Goal: Task Accomplishment & Management: Use online tool/utility

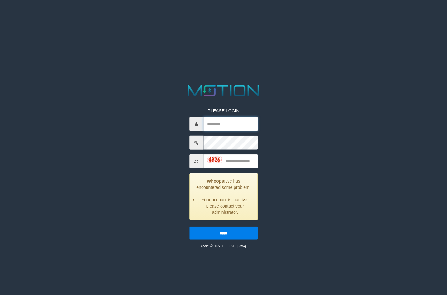
click at [225, 126] on input "text" at bounding box center [230, 124] width 54 height 14
click at [331, 118] on div "PLEASE LOGIN Whoops! We has encountered some problem. Your account is inactive,…" at bounding box center [223, 166] width 233 height 166
click at [232, 124] on input "text" at bounding box center [230, 124] width 54 height 14
type input "**********"
type input "****"
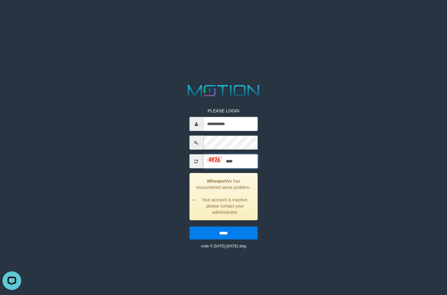
click at [189, 227] on input "*****" at bounding box center [223, 233] width 68 height 13
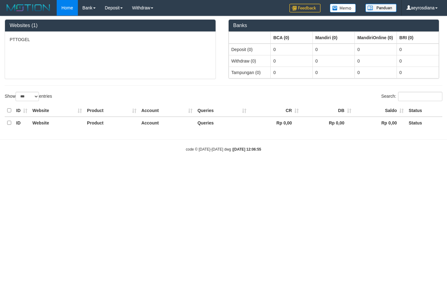
select select "***"
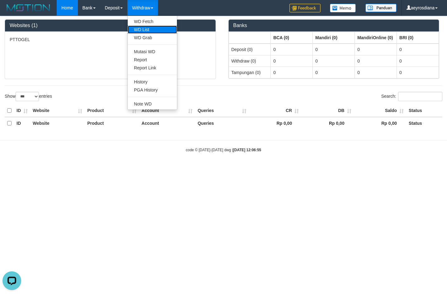
click at [145, 29] on link "WD List" at bounding box center [152, 30] width 49 height 8
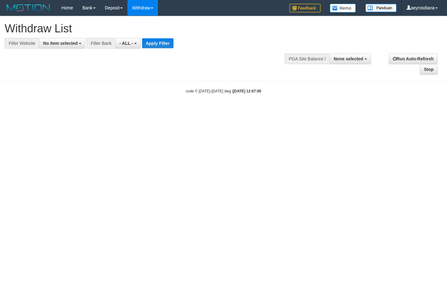
select select
click at [49, 42] on span "No item selected" at bounding box center [60, 43] width 35 height 5
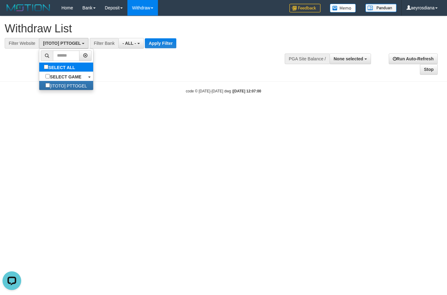
select select "***"
click at [126, 42] on span "- ALL -" at bounding box center [129, 43] width 14 height 5
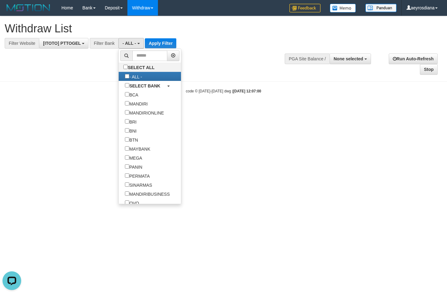
click at [205, 67] on div "**********" at bounding box center [223, 45] width 447 height 59
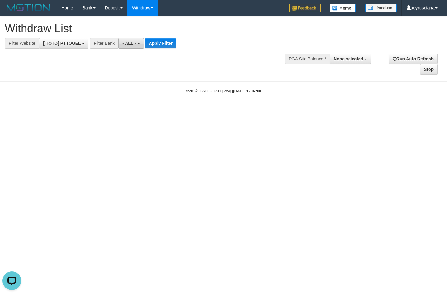
click at [131, 45] on span "- ALL -" at bounding box center [129, 43] width 14 height 5
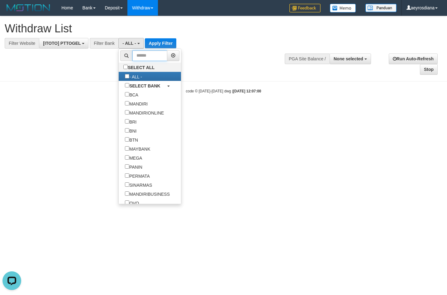
click at [132, 57] on input "text" at bounding box center [149, 55] width 35 height 11
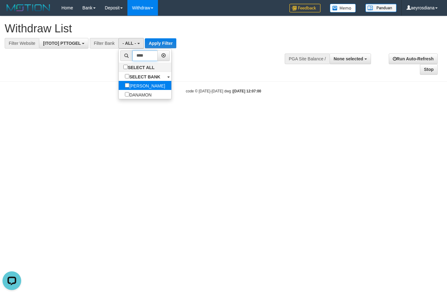
type input "****"
click at [119, 86] on label "[PERSON_NAME]" at bounding box center [145, 85] width 53 height 9
select select "****"
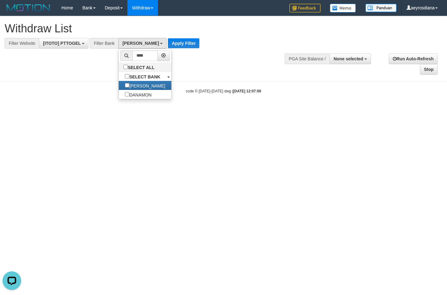
scroll to position [110, 0]
click at [168, 47] on button "Apply Filter" at bounding box center [183, 43] width 31 height 10
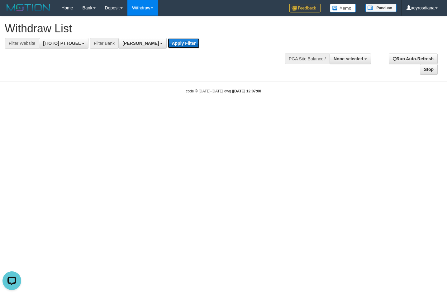
click at [168, 46] on button "Apply Filter" at bounding box center [183, 43] width 31 height 10
click at [280, 50] on div "**********" at bounding box center [223, 45] width 447 height 59
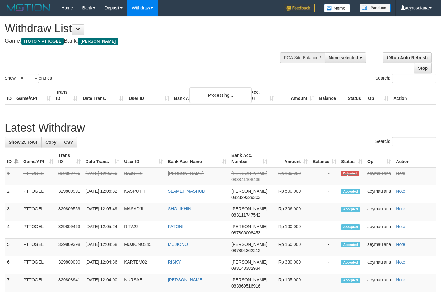
select select
select select "**"
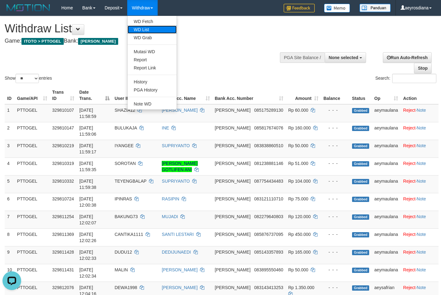
click at [147, 30] on link "WD List" at bounding box center [152, 30] width 49 height 8
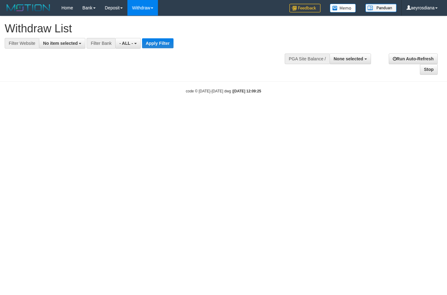
select select
click at [67, 43] on span "No item selected" at bounding box center [60, 43] width 35 height 5
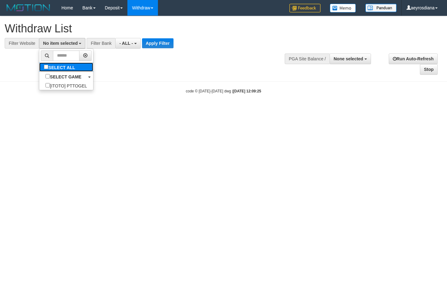
click at [39, 67] on label "SELECT ALL" at bounding box center [60, 67] width 42 height 9
select select "***"
click at [129, 45] on span "- ALL -" at bounding box center [129, 43] width 14 height 5
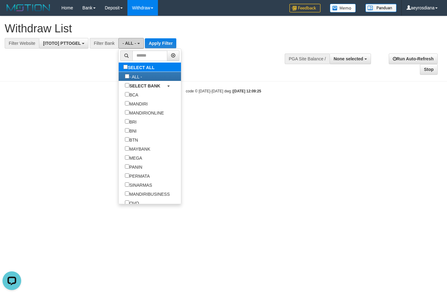
scroll to position [0, 0]
click at [132, 58] on input "*" at bounding box center [149, 55] width 35 height 11
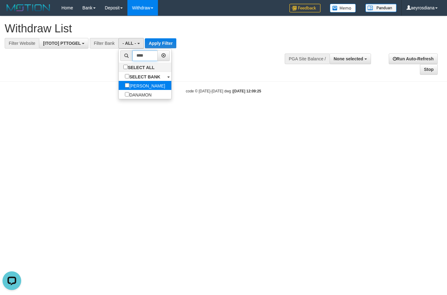
type input "****"
click at [119, 84] on label "[PERSON_NAME]" at bounding box center [145, 85] width 53 height 9
select select "****"
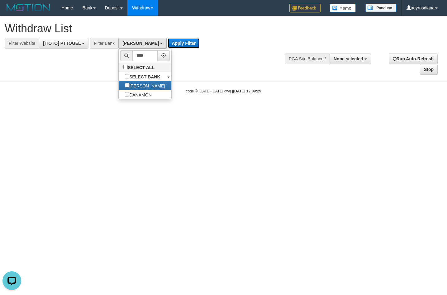
click at [168, 41] on button "Apply Filter" at bounding box center [183, 43] width 31 height 10
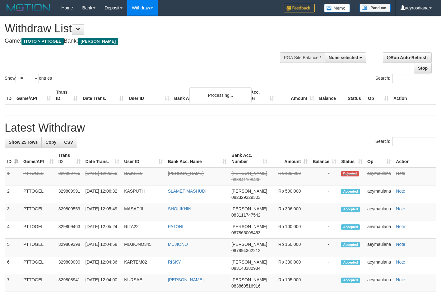
select select
select select "**"
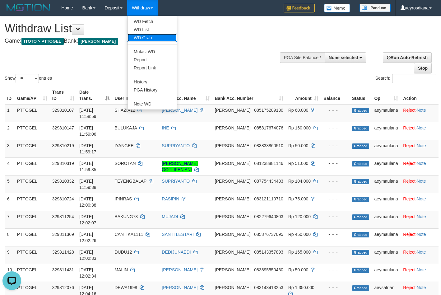
click at [149, 37] on link "WD Grab" at bounding box center [152, 38] width 49 height 8
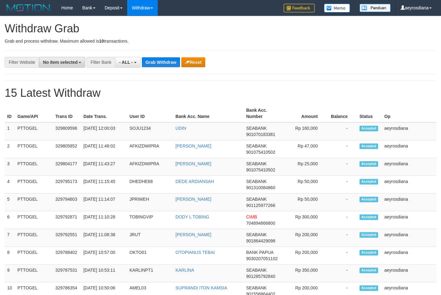
click at [70, 62] on span "No item selected" at bounding box center [60, 62] width 35 height 5
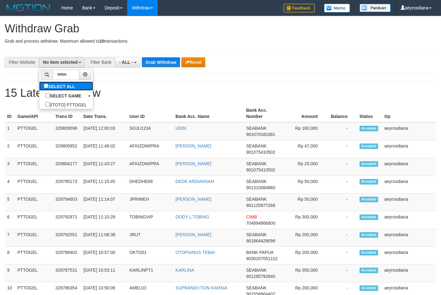
click at [39, 83] on label "SELECT ALL" at bounding box center [60, 86] width 42 height 9
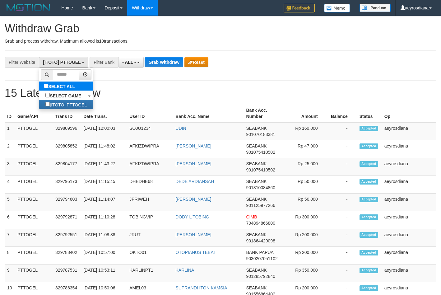
select select "***"
click at [138, 63] on b "button" at bounding box center [138, 62] width 2 height 1
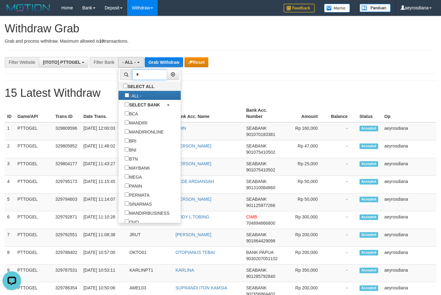
click at [132, 77] on input "*" at bounding box center [149, 74] width 35 height 11
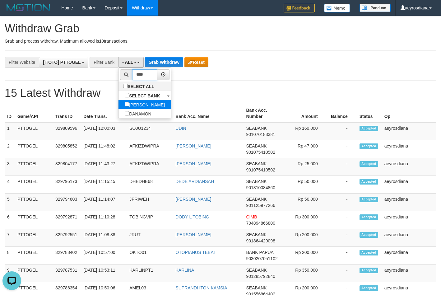
type input "****"
click at [119, 104] on label "[PERSON_NAME]" at bounding box center [145, 104] width 53 height 9
select select "****"
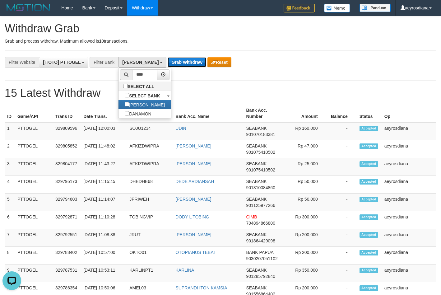
click at [168, 63] on button "Grab Withdraw" at bounding box center [187, 62] width 38 height 10
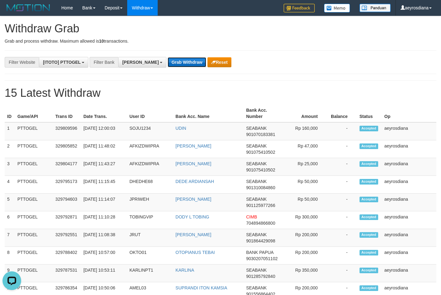
click at [168, 63] on button "Grab Withdraw" at bounding box center [187, 62] width 38 height 10
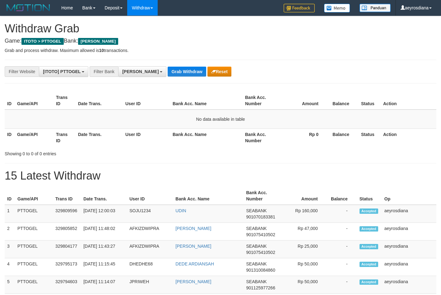
scroll to position [110, 0]
click at [118, 69] on div "Filter Bank" at bounding box center [104, 71] width 29 height 11
click at [123, 72] on span "[PERSON_NAME]" at bounding box center [140, 71] width 36 height 5
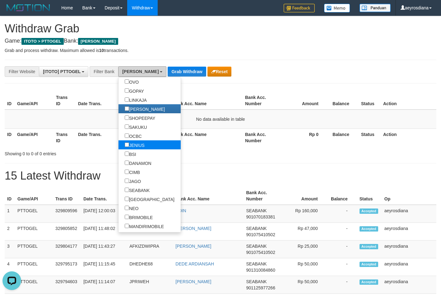
scroll to position [120, 0]
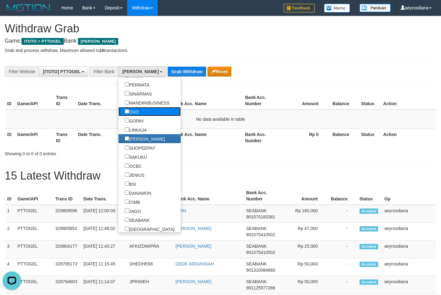
click at [119, 112] on label "OVO" at bounding box center [132, 111] width 26 height 9
select select "***"
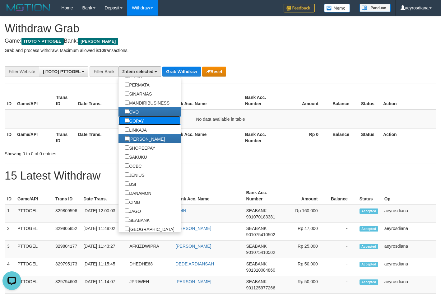
click at [119, 118] on label "GOPAY" at bounding box center [135, 120] width 32 height 9
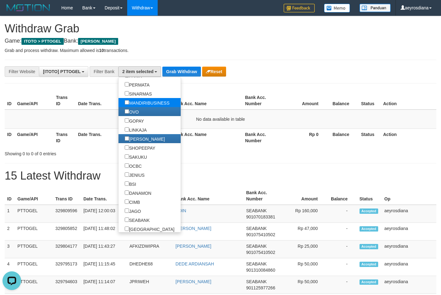
scroll to position [97, 0]
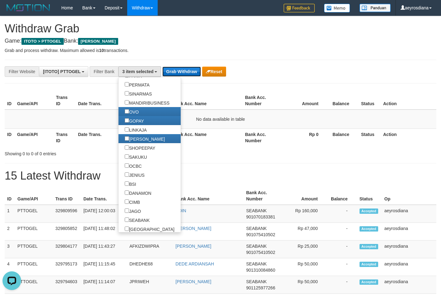
click at [181, 68] on button "Grab Withdraw" at bounding box center [181, 72] width 38 height 10
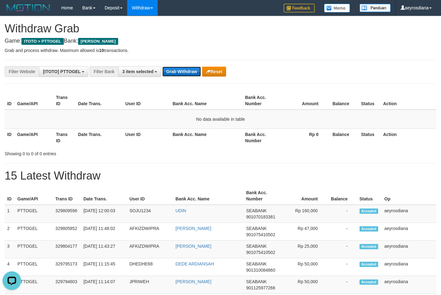
click at [181, 68] on button "Grab Withdraw" at bounding box center [181, 72] width 38 height 10
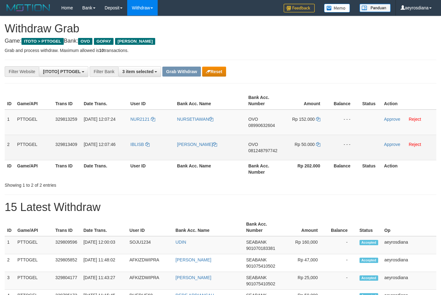
scroll to position [90, 0]
drag, startPoint x: 167, startPoint y: 131, endPoint x: 310, endPoint y: 150, distance: 143.5
click at [310, 150] on tbody "1 PTTOGEL 329813259 [DATE] 12:07:24 NUR2121 [GEOGRAPHIC_DATA] OVO 08990632604 R…" at bounding box center [221, 135] width 432 height 51
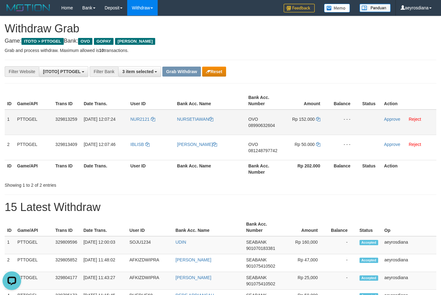
click at [260, 125] on span "08990632604" at bounding box center [262, 125] width 27 height 5
copy span "08990632604"
click at [320, 120] on icon at bounding box center [318, 119] width 4 height 4
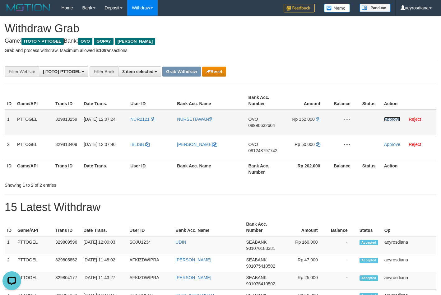
click at [393, 118] on link "Approve" at bounding box center [392, 119] width 16 height 5
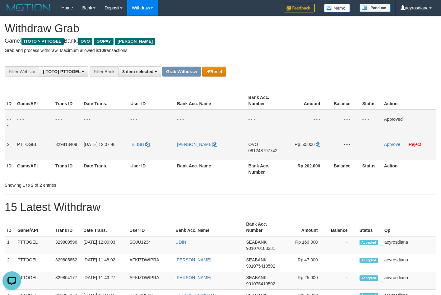
click at [262, 152] on span "081248797742" at bounding box center [263, 150] width 29 height 5
copy span "081248797742"
click at [319, 148] on td "Rp 50.000" at bounding box center [306, 147] width 45 height 25
click at [318, 143] on icon at bounding box center [318, 144] width 4 height 4
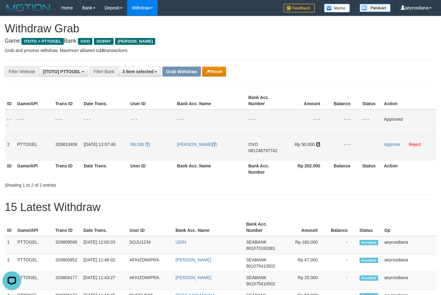
click at [318, 143] on icon at bounding box center [318, 144] width 4 height 4
click at [388, 145] on link "Approve" at bounding box center [392, 144] width 16 height 5
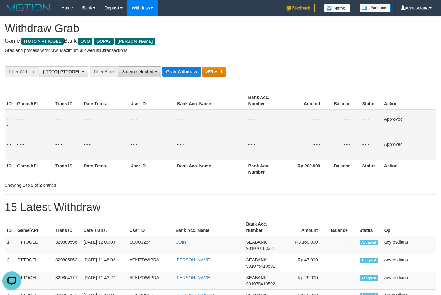
click at [139, 69] on span "3 item selected" at bounding box center [137, 71] width 31 height 5
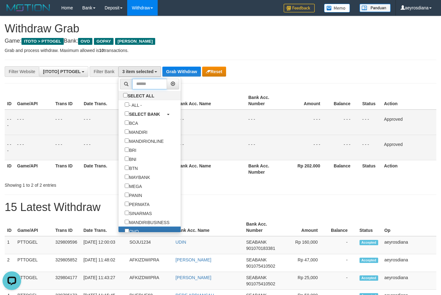
click at [132, 84] on input "text" at bounding box center [149, 84] width 35 height 11
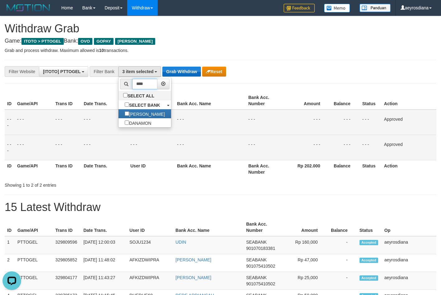
type input "****"
click at [187, 72] on button "Grab Withdraw" at bounding box center [181, 72] width 38 height 10
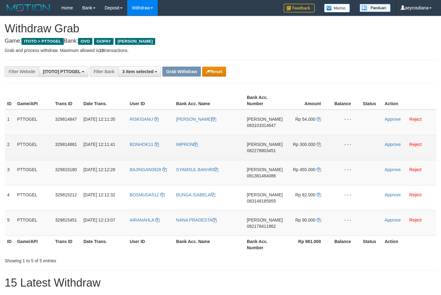
scroll to position [90, 0]
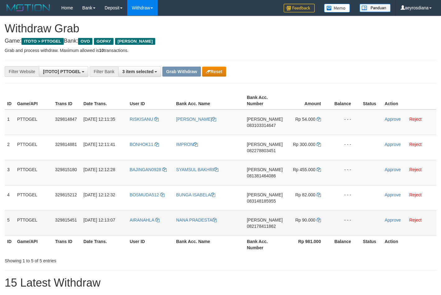
drag, startPoint x: 139, startPoint y: 129, endPoint x: 308, endPoint y: 218, distance: 190.9
click at [308, 218] on tbody "1 PTTOGEL 329814847 31/08/2025 12:11:35 RISKISANU ALI RISKI DANA 083103314647 R…" at bounding box center [221, 173] width 432 height 126
click at [305, 93] on th "Amount" at bounding box center [307, 101] width 45 height 18
copy tr
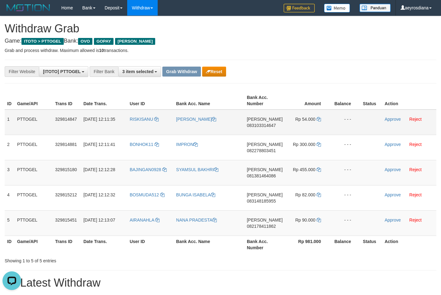
drag, startPoint x: 143, startPoint y: 126, endPoint x: 299, endPoint y: 123, distance: 156.6
click at [299, 123] on tr "1 PTTOGEL 329814847 31/08/2025 12:11:35 RISKISANU ALI RISKI DANA 083103314647 R…" at bounding box center [221, 123] width 432 height 26
click at [273, 123] on span "083103314647" at bounding box center [261, 125] width 29 height 5
copy tr
click at [273, 123] on span "083103314647" at bounding box center [261, 125] width 29 height 5
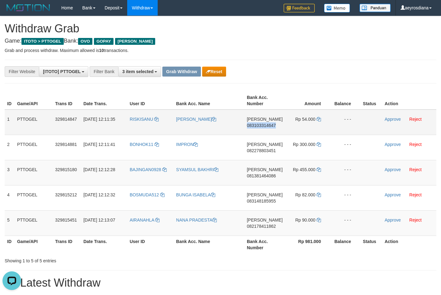
copy span "083103314647"
click at [320, 119] on icon at bounding box center [319, 119] width 4 height 4
click at [386, 120] on link "Approve" at bounding box center [393, 119] width 16 height 5
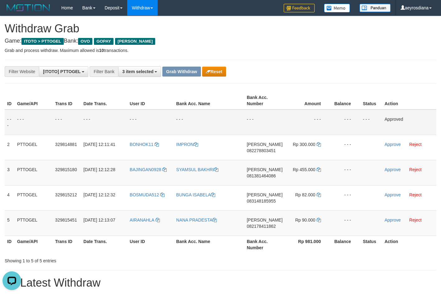
copy tr
drag, startPoint x: 150, startPoint y: 202, endPoint x: 310, endPoint y: 228, distance: 162.4
click at [310, 228] on tbody "- - - - - - - - - - - - - - - - - - - - - - - - - - - - - - Approved 2 PTTOGEL …" at bounding box center [221, 173] width 432 height 126
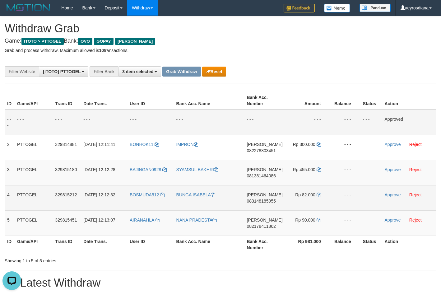
click at [264, 200] on span "083148185955" at bounding box center [261, 201] width 29 height 5
copy tr
click at [264, 200] on span "083148185955" at bounding box center [261, 201] width 29 height 5
copy span "083148185955"
click at [319, 193] on icon at bounding box center [319, 195] width 4 height 4
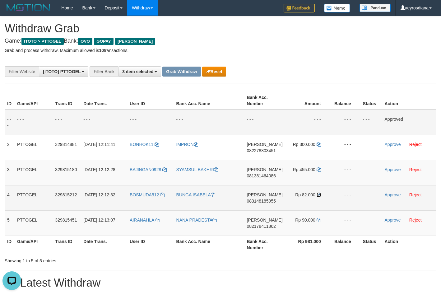
click at [319, 193] on icon at bounding box center [319, 195] width 4 height 4
click at [392, 197] on link "Approve" at bounding box center [393, 194] width 16 height 5
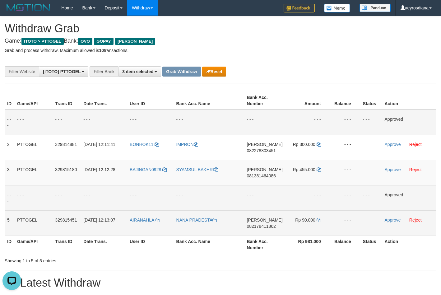
click at [263, 228] on span "082178411862" at bounding box center [261, 226] width 29 height 5
copy span "082178411862"
click at [263, 228] on span "082178411862" at bounding box center [261, 226] width 29 height 5
click at [318, 221] on icon at bounding box center [319, 220] width 4 height 4
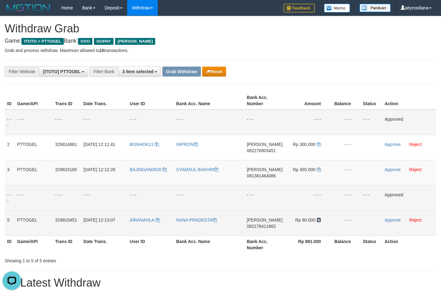
click at [318, 221] on icon at bounding box center [319, 220] width 4 height 4
click at [160, 220] on icon at bounding box center [158, 220] width 4 height 4
click at [257, 43] on h4 "Game: ITOTO > PTTOGEL Bank: OVO GOPAY DANA" at bounding box center [221, 41] width 432 height 6
click at [318, 221] on icon at bounding box center [319, 220] width 4 height 4
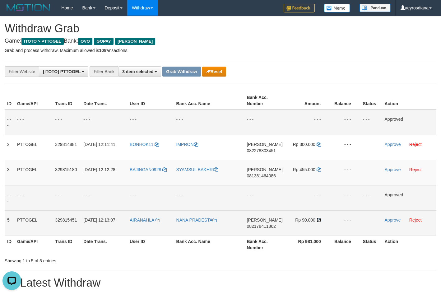
click at [318, 221] on icon at bounding box center [319, 220] width 4 height 4
click at [392, 219] on link "Approve" at bounding box center [393, 220] width 16 height 5
click at [214, 68] on button "Reset" at bounding box center [214, 72] width 24 height 10
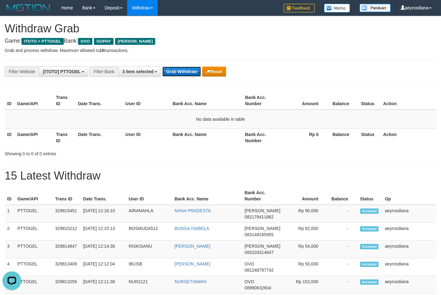
click at [174, 74] on button "Grab Withdraw" at bounding box center [181, 72] width 38 height 10
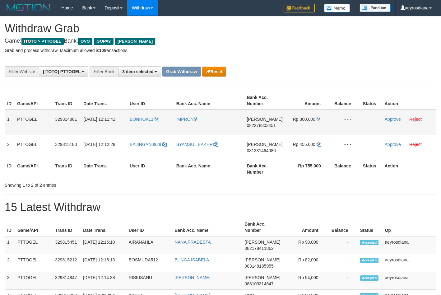
scroll to position [90, 0]
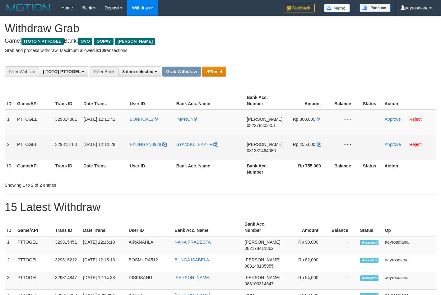
drag, startPoint x: 142, startPoint y: 128, endPoint x: 326, endPoint y: 151, distance: 184.8
click at [326, 151] on tbody "1 PTTOGEL 329814881 31/08/2025 12:11:41 BONHOK11 IMPRON DANA 082278803451 Rp 30…" at bounding box center [221, 135] width 432 height 51
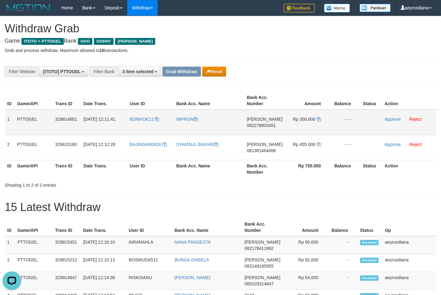
click at [261, 124] on span "082278803451" at bounding box center [261, 125] width 29 height 5
copy span "082278803451"
click at [320, 120] on icon at bounding box center [319, 119] width 4 height 4
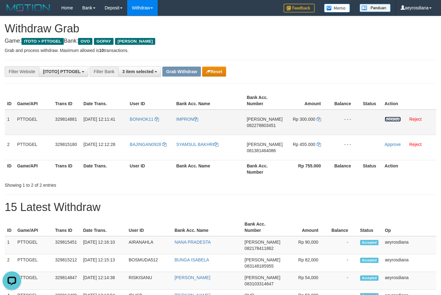
click at [389, 117] on link "Approve" at bounding box center [393, 119] width 16 height 5
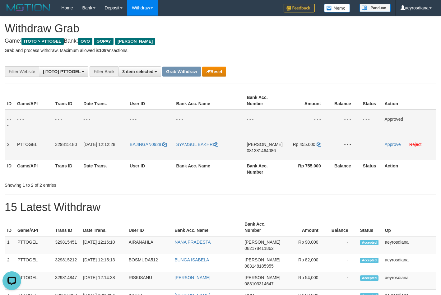
click at [257, 152] on span "081381464086" at bounding box center [261, 150] width 29 height 5
copy span "081381464086"
click at [318, 144] on icon at bounding box center [319, 144] width 4 height 4
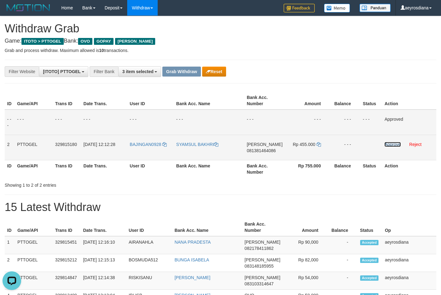
click at [389, 143] on link "Approve" at bounding box center [393, 144] width 16 height 5
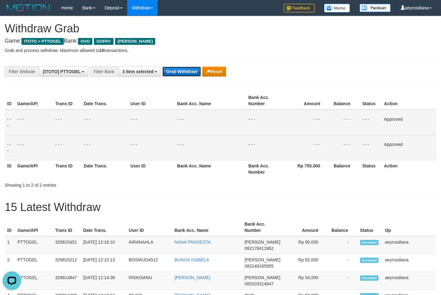
click at [176, 71] on button "Grab Withdraw" at bounding box center [181, 72] width 38 height 10
click at [268, 68] on div "**********" at bounding box center [184, 71] width 368 height 11
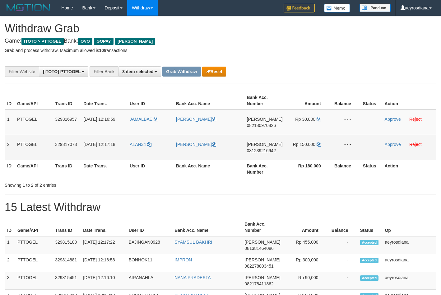
scroll to position [90, 0]
drag, startPoint x: 137, startPoint y: 127, endPoint x: 305, endPoint y: 151, distance: 169.8
click at [305, 151] on tbody "1 PTTOGEL 329816957 31/08/2025 12:16:59 JAMALBAE JAMALUDDIN DANA 082180970826 R…" at bounding box center [221, 135] width 432 height 51
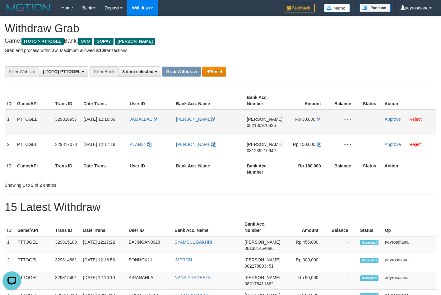
click at [269, 124] on span "082180970826" at bounding box center [261, 125] width 29 height 5
copy span "082180970826"
click at [319, 121] on icon at bounding box center [319, 119] width 4 height 4
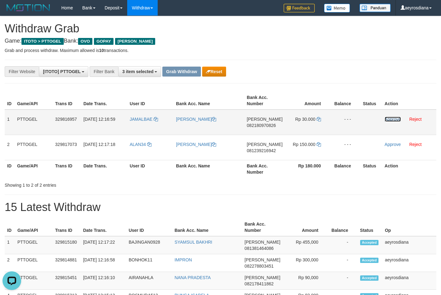
click at [390, 121] on link "Approve" at bounding box center [393, 119] width 16 height 5
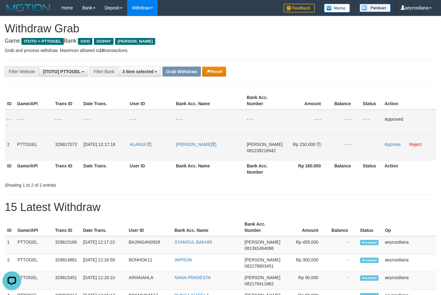
click at [266, 148] on td "DANA 081239216942" at bounding box center [264, 147] width 41 height 25
click at [266, 149] on span "081239216942" at bounding box center [261, 150] width 29 height 5
copy span "081239216942"
click at [318, 144] on icon at bounding box center [319, 144] width 4 height 4
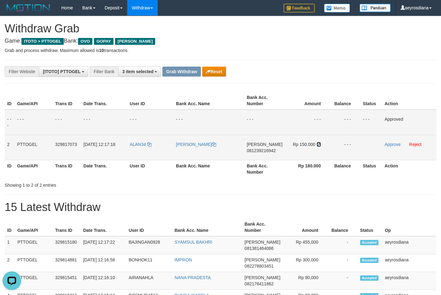
click at [318, 144] on icon at bounding box center [319, 144] width 4 height 4
click at [390, 144] on link "Approve" at bounding box center [393, 144] width 16 height 5
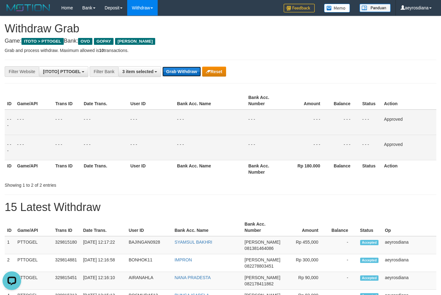
click at [180, 73] on button "Grab Withdraw" at bounding box center [181, 72] width 38 height 10
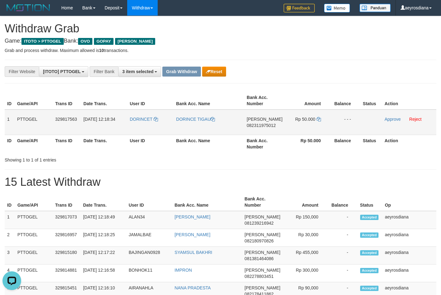
drag, startPoint x: 135, startPoint y: 125, endPoint x: 305, endPoint y: 126, distance: 169.9
click at [305, 126] on tr "1 PTTOGEL 329817563 [DATE] 12:18:34 DORINCET DORINCE [PERSON_NAME] 082311975012…" at bounding box center [221, 123] width 432 height 26
click at [259, 125] on span "082311975012" at bounding box center [261, 125] width 29 height 5
copy span "082311975012"
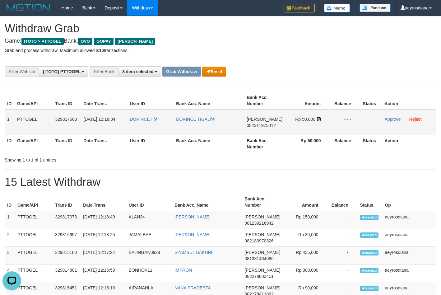
click at [317, 119] on icon at bounding box center [319, 119] width 4 height 4
click at [397, 120] on link "Approve" at bounding box center [393, 119] width 16 height 5
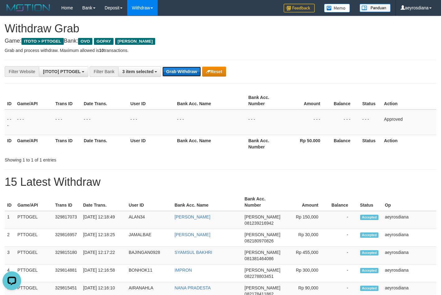
click at [194, 72] on button "Grab Withdraw" at bounding box center [181, 72] width 38 height 10
click at [190, 70] on button "Grab Withdraw" at bounding box center [181, 72] width 38 height 10
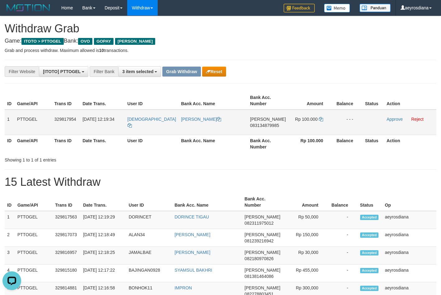
drag, startPoint x: 131, startPoint y: 123, endPoint x: 305, endPoint y: 127, distance: 174.3
click at [305, 127] on tr "1 PTTOGEL 329817954 [DATE] 12:19:34 [GEOGRAPHIC_DATA] [PERSON_NAME] [PERSON_NAM…" at bounding box center [221, 123] width 432 height 26
click at [272, 123] on span "083134879985" at bounding box center [264, 125] width 29 height 5
copy span "083134879985"
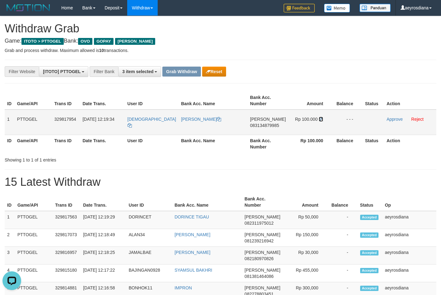
click at [319, 119] on icon at bounding box center [321, 119] width 4 height 4
click at [393, 120] on link "Approve" at bounding box center [395, 119] width 16 height 5
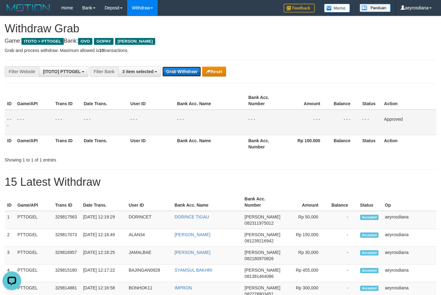
click at [176, 68] on button "Grab Withdraw" at bounding box center [181, 72] width 38 height 10
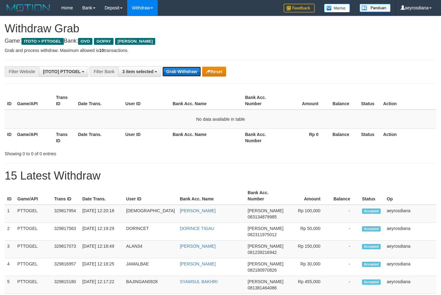
scroll to position [90, 0]
click at [184, 73] on button "Grab Withdraw" at bounding box center [181, 72] width 38 height 10
click at [169, 71] on button "Grab Withdraw" at bounding box center [181, 72] width 38 height 10
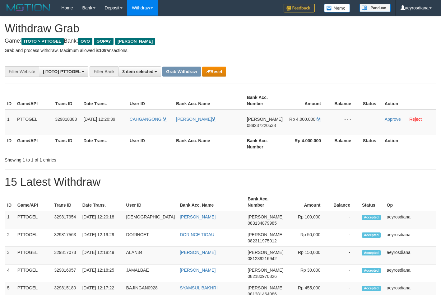
scroll to position [90, 0]
drag, startPoint x: 155, startPoint y: 126, endPoint x: 301, endPoint y: 125, distance: 146.6
click at [301, 125] on tr "1 PTTOGEL 329818383 [DATE] 12:20:39 [GEOGRAPHIC_DATA] [PERSON_NAME] [PERSON_NAM…" at bounding box center [221, 123] width 432 height 26
click at [267, 127] on span "088237220538" at bounding box center [261, 125] width 29 height 5
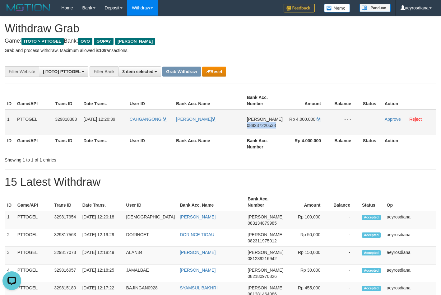
click at [267, 127] on span "088237220538" at bounding box center [261, 125] width 29 height 5
copy span "088237220538"
click at [317, 119] on icon at bounding box center [319, 119] width 4 height 4
click at [388, 120] on link "Approve" at bounding box center [393, 119] width 16 height 5
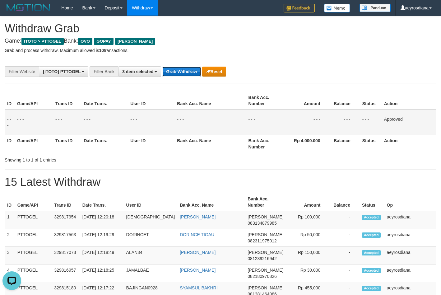
click at [177, 69] on button "Grab Withdraw" at bounding box center [181, 72] width 38 height 10
click at [248, 51] on p "Grab and process withdraw. Maximum allowed is 10 transactions." at bounding box center [221, 50] width 432 height 6
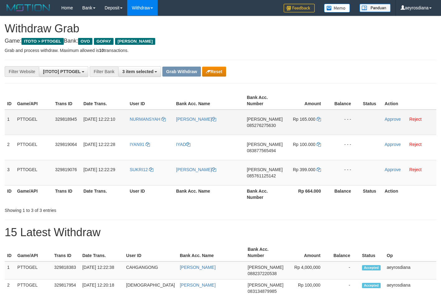
scroll to position [90, 0]
drag, startPoint x: 150, startPoint y: 127, endPoint x: 298, endPoint y: 178, distance: 156.3
click at [298, 178] on tbody "1 PTTOGEL 329818945 31/08/2025 12:22:10 NURMANSYAH NURMANSYAH LUBIS DANA 085276…" at bounding box center [221, 148] width 432 height 76
click at [268, 129] on td "DANA 085276275630" at bounding box center [265, 123] width 41 height 26
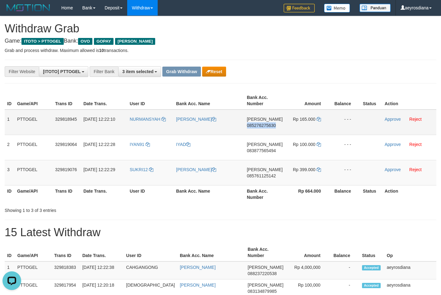
click at [268, 129] on td "DANA 085276275630" at bounding box center [265, 123] width 41 height 26
click at [268, 127] on span "085276275630" at bounding box center [261, 125] width 29 height 5
copy span "085276275630"
click at [268, 127] on span "085276275630" at bounding box center [261, 125] width 29 height 5
copy span "085276275630"
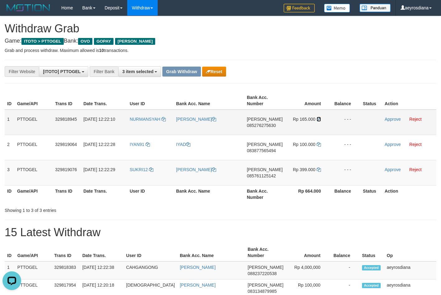
click at [319, 119] on icon at bounding box center [319, 119] width 4 height 4
click at [396, 119] on link "Approve" at bounding box center [393, 119] width 16 height 5
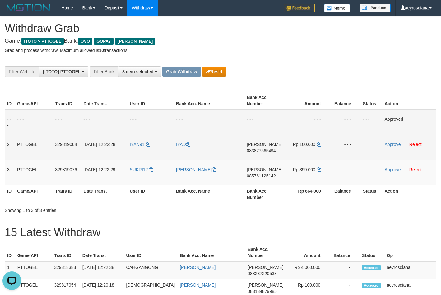
click at [267, 149] on span "083877565494" at bounding box center [261, 150] width 29 height 5
copy span "083877565494"
click at [321, 144] on td "Rp 100.000" at bounding box center [307, 147] width 45 height 25
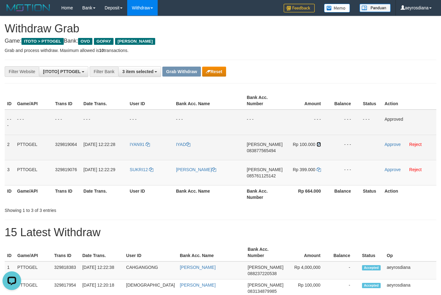
click at [318, 143] on icon at bounding box center [319, 144] width 4 height 4
click at [391, 145] on link "Approve" at bounding box center [393, 144] width 16 height 5
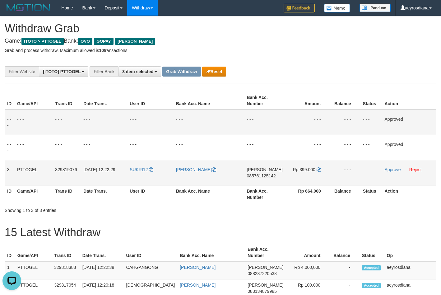
click at [257, 174] on span "085761125142" at bounding box center [261, 175] width 29 height 5
copy span "085761125142"
click at [318, 169] on icon at bounding box center [319, 169] width 4 height 4
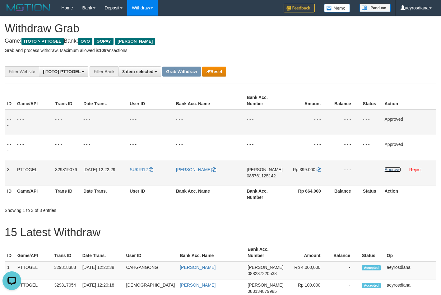
click at [387, 169] on link "Approve" at bounding box center [393, 169] width 16 height 5
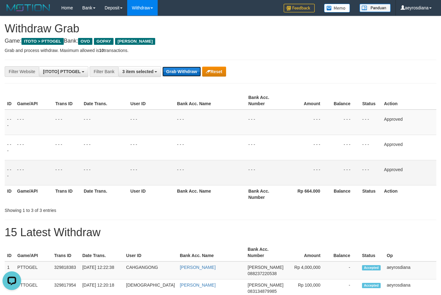
click at [185, 72] on button "Grab Withdraw" at bounding box center [181, 72] width 38 height 10
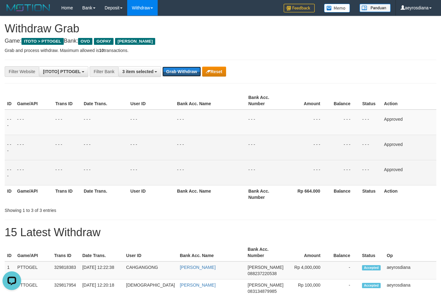
scroll to position [63, 0]
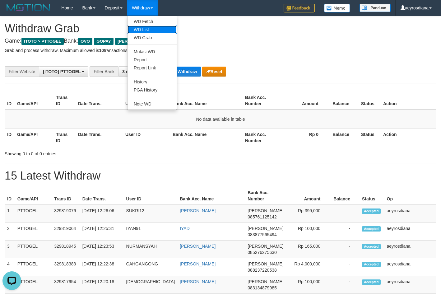
click at [152, 31] on link "WD List" at bounding box center [152, 30] width 49 height 8
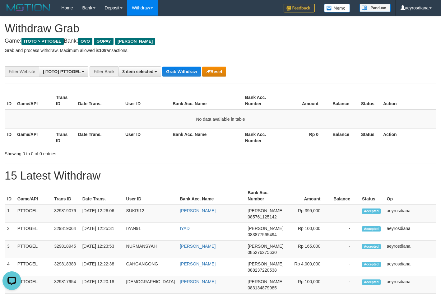
click at [172, 75] on button "Grab Withdraw" at bounding box center [181, 72] width 38 height 10
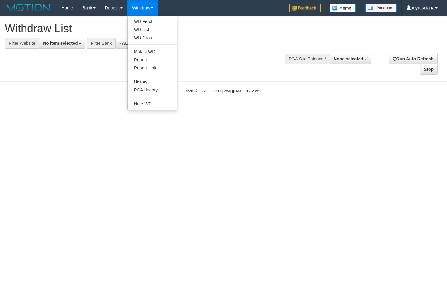
select select
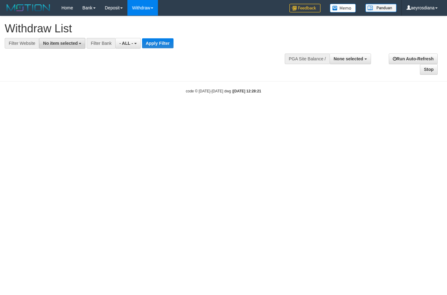
click at [63, 41] on span "No item selected" at bounding box center [60, 43] width 35 height 5
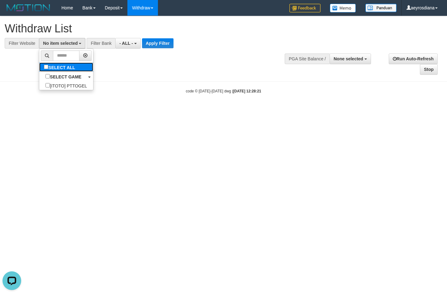
click at [39, 64] on label "SELECT ALL" at bounding box center [60, 67] width 42 height 9
select select "***"
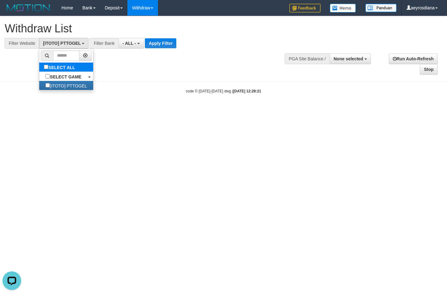
scroll to position [5, 0]
click at [149, 45] on button "Apply Filter" at bounding box center [160, 43] width 31 height 10
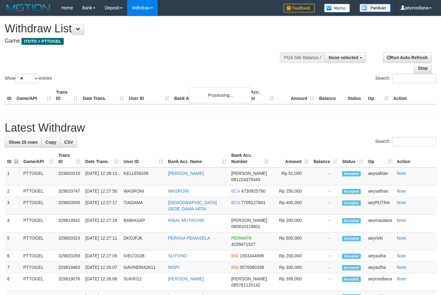
select select
select select "**"
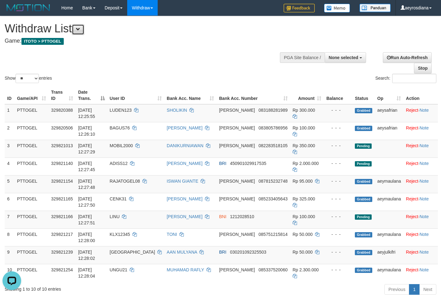
click at [80, 29] on span at bounding box center [78, 29] width 4 height 4
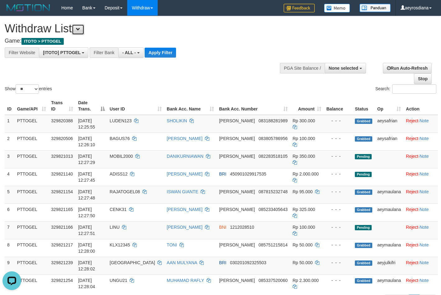
scroll to position [5, 0]
click at [137, 54] on button "- ALL -" at bounding box center [130, 52] width 25 height 11
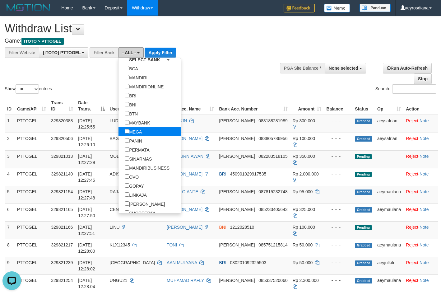
scroll to position [60, 0]
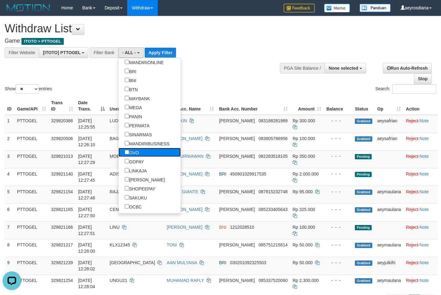
click at [119, 153] on label "OVO" at bounding box center [132, 152] width 26 height 9
select select "***"
click at [119, 161] on label "GOPAY" at bounding box center [135, 161] width 32 height 9
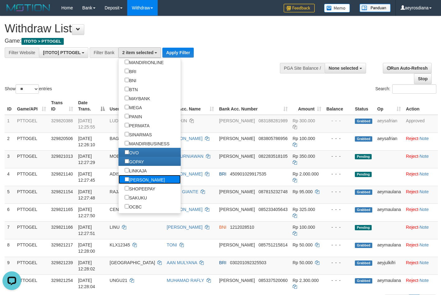
click at [119, 177] on label "[PERSON_NAME]" at bounding box center [145, 179] width 53 height 9
click at [181, 51] on button "Apply Filter" at bounding box center [177, 53] width 31 height 10
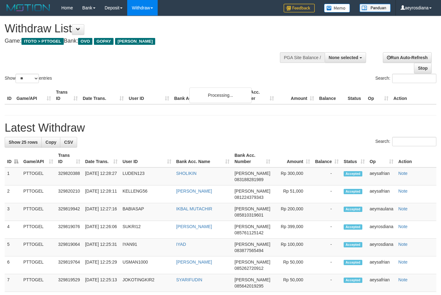
select select
select select "**"
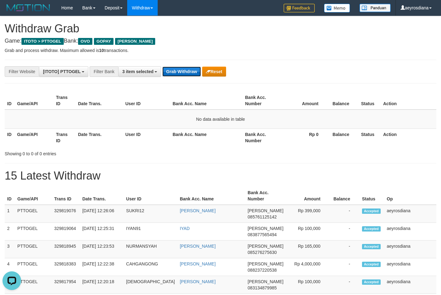
click at [173, 72] on button "Grab Withdraw" at bounding box center [181, 72] width 38 height 10
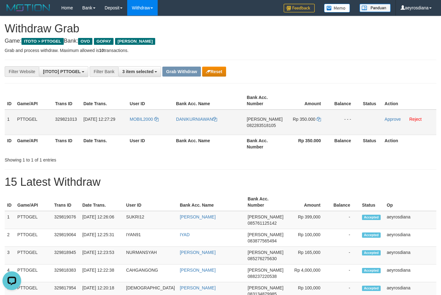
drag, startPoint x: 142, startPoint y: 125, endPoint x: 310, endPoint y: 126, distance: 168.1
click at [310, 126] on tr "1 PTTOGEL 329821013 [DATE] 12:27:29 MOBIL2000 DANIKURNIAWAN [PERSON_NAME] 08228…" at bounding box center [221, 123] width 432 height 26
click at [271, 123] on td "[PERSON_NAME] 082283518105" at bounding box center [265, 123] width 41 height 26
click at [270, 126] on span "082283518105" at bounding box center [261, 125] width 29 height 5
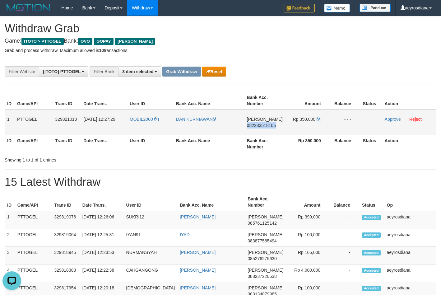
copy span "082283518105"
click at [320, 117] on icon at bounding box center [319, 119] width 4 height 4
click at [398, 119] on link "Approve" at bounding box center [393, 119] width 16 height 5
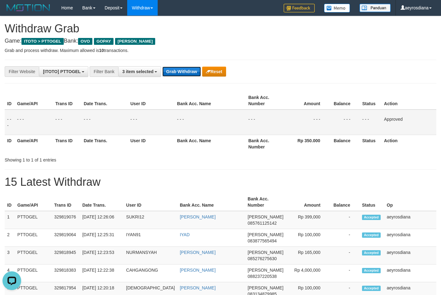
click at [185, 71] on button "Grab Withdraw" at bounding box center [181, 72] width 38 height 10
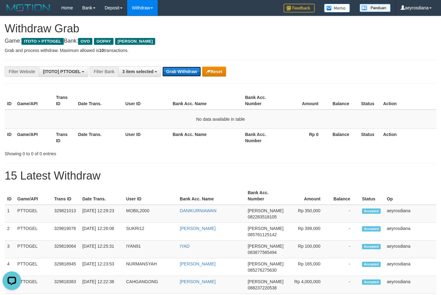
click at [188, 73] on button "Grab Withdraw" at bounding box center [181, 72] width 38 height 10
click at [172, 72] on button "Grab Withdraw" at bounding box center [181, 72] width 38 height 10
drag, startPoint x: 172, startPoint y: 72, endPoint x: 206, endPoint y: 72, distance: 34.2
click at [173, 72] on button "Grab Withdraw" at bounding box center [181, 72] width 38 height 10
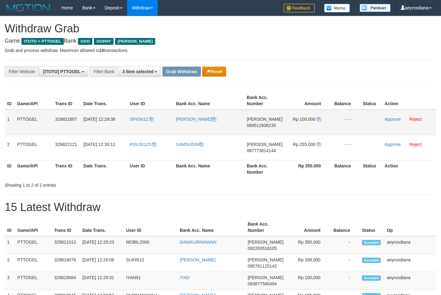
scroll to position [90, 0]
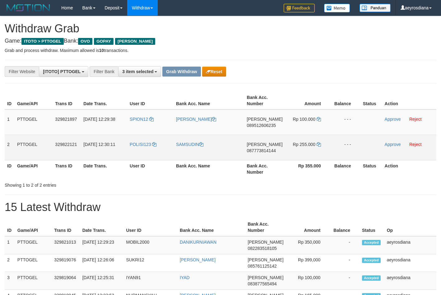
copy tr
drag, startPoint x: 144, startPoint y: 132, endPoint x: 312, endPoint y: 157, distance: 169.6
click at [312, 157] on tbody "1 PTTOGEL 329821897 [DATE] 12:29:38 SPION12 [PERSON_NAME] 089512606235 Rp 100.0…" at bounding box center [221, 135] width 432 height 51
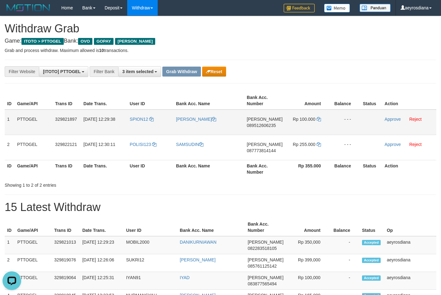
click at [275, 128] on span "089512606235" at bounding box center [261, 125] width 29 height 5
copy tr
click at [273, 123] on span "089512606235" at bounding box center [261, 125] width 29 height 5
copy span "089512606235"
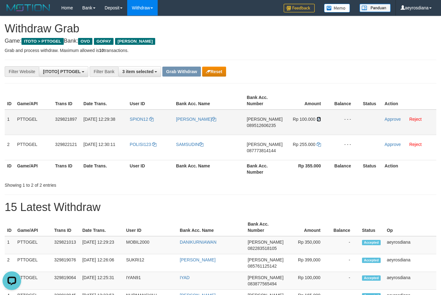
click at [317, 120] on icon at bounding box center [319, 119] width 4 height 4
click at [389, 120] on link "Approve" at bounding box center [393, 119] width 16 height 5
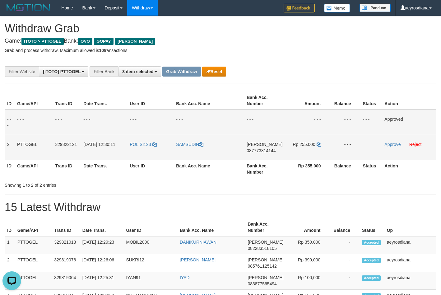
click at [261, 151] on span "087773814144" at bounding box center [261, 150] width 29 height 5
copy span "087773814144"
click at [317, 145] on icon at bounding box center [319, 144] width 4 height 4
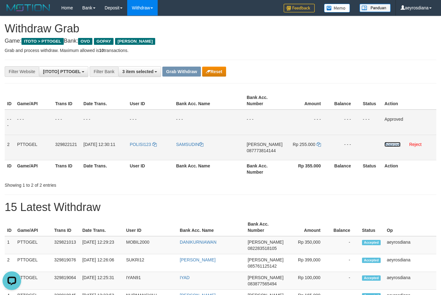
click at [396, 145] on link "Approve" at bounding box center [393, 144] width 16 height 5
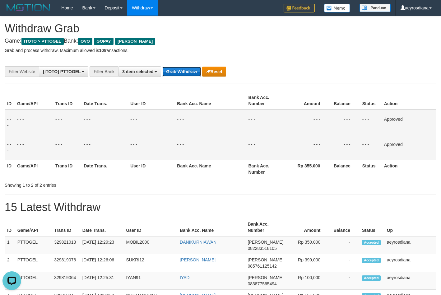
click at [185, 74] on button "Grab Withdraw" at bounding box center [181, 72] width 38 height 10
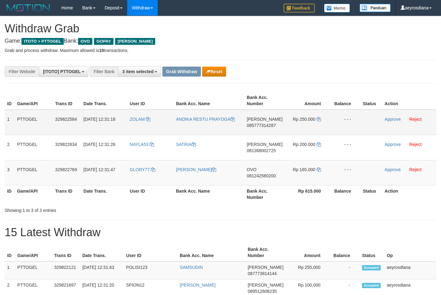
scroll to position [90, 0]
drag, startPoint x: 158, startPoint y: 125, endPoint x: 303, endPoint y: 171, distance: 151.8
click at [303, 171] on tbody "1 PTTOGEL 329822584 [DATE] 12:31:18 ZOLAM ANDIKA RESTU [GEOGRAPHIC_DATA] [PERSO…" at bounding box center [221, 148] width 432 height 76
click at [270, 126] on span "085777314287" at bounding box center [261, 125] width 29 height 5
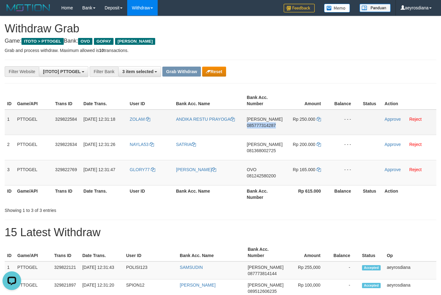
click at [270, 126] on span "085777314287" at bounding box center [261, 125] width 29 height 5
copy span "085777314287"
click at [318, 117] on link at bounding box center [319, 119] width 4 height 5
click at [389, 120] on link "Approve" at bounding box center [393, 119] width 16 height 5
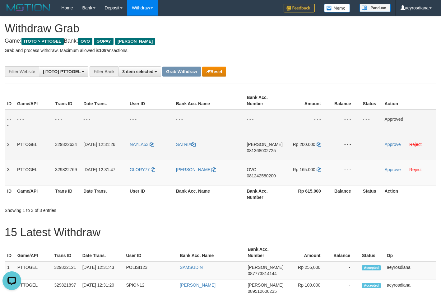
click at [273, 151] on span "081368002725" at bounding box center [261, 150] width 29 height 5
copy span "081368002725"
click at [317, 145] on icon at bounding box center [319, 144] width 4 height 4
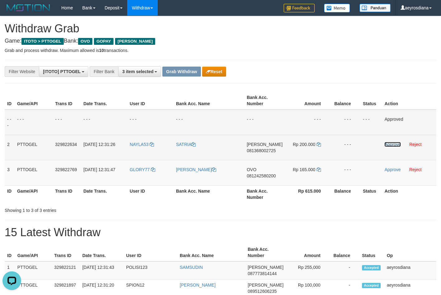
click at [391, 146] on link "Approve" at bounding box center [393, 144] width 16 height 5
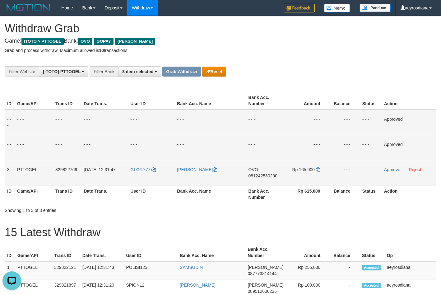
click at [260, 176] on span "081242580200" at bounding box center [263, 175] width 29 height 5
copy span "081242580200"
click at [318, 169] on icon at bounding box center [318, 169] width 4 height 4
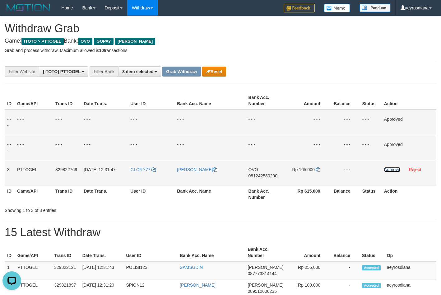
click at [389, 171] on link "Approve" at bounding box center [392, 169] width 16 height 5
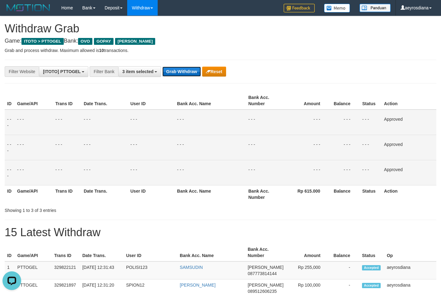
click at [172, 68] on button "Grab Withdraw" at bounding box center [181, 72] width 38 height 10
click at [317, 48] on p "Grab and process withdraw. Maximum allowed is 10 transactions." at bounding box center [221, 50] width 432 height 6
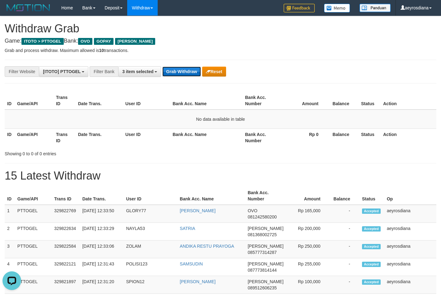
click at [180, 72] on button "Grab Withdraw" at bounding box center [181, 72] width 38 height 10
click at [182, 71] on button "Grab Withdraw" at bounding box center [181, 72] width 38 height 10
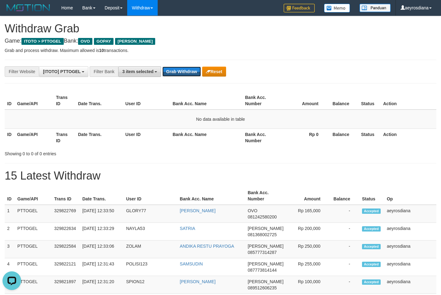
scroll to position [0, 0]
click at [192, 72] on button "Grab Withdraw" at bounding box center [181, 72] width 38 height 10
drag, startPoint x: 317, startPoint y: 78, endPoint x: 327, endPoint y: 94, distance: 18.7
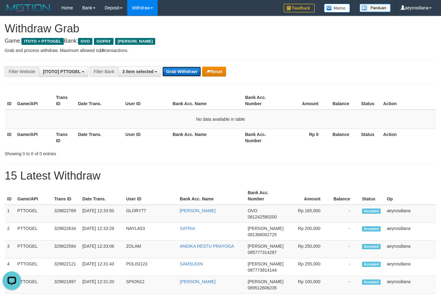
click at [177, 71] on button "Grab Withdraw" at bounding box center [181, 72] width 38 height 10
click at [329, 69] on div "**********" at bounding box center [184, 71] width 368 height 11
click at [183, 71] on button "Grab Withdraw" at bounding box center [181, 72] width 38 height 10
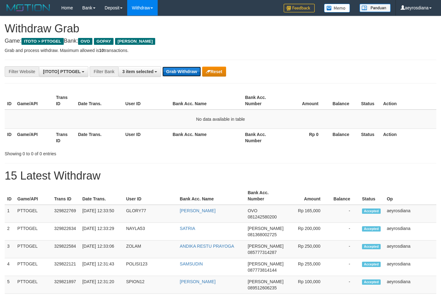
click at [183, 71] on button "Grab Withdraw" at bounding box center [181, 72] width 38 height 10
click at [182, 70] on button "Grab Withdraw" at bounding box center [181, 72] width 38 height 10
click at [183, 74] on button "Grab Withdraw" at bounding box center [181, 72] width 38 height 10
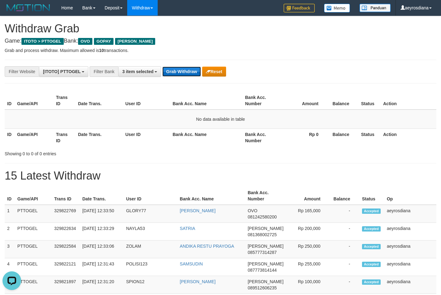
click at [183, 74] on button "Grab Withdraw" at bounding box center [181, 72] width 38 height 10
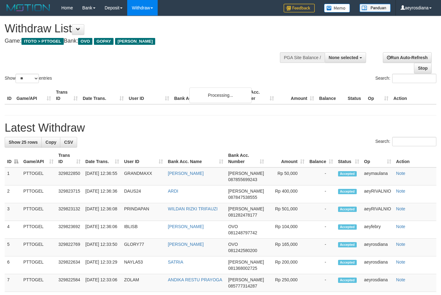
select select
select select "**"
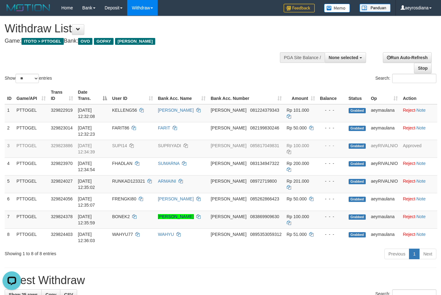
click at [197, 53] on div "Show ** ** ** *** entries Search:" at bounding box center [220, 50] width 441 height 68
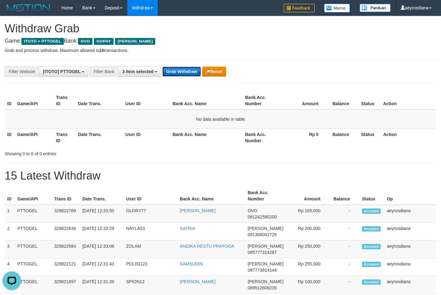
click at [185, 70] on button "Grab Withdraw" at bounding box center [181, 72] width 38 height 10
click at [169, 71] on button "Grab Withdraw" at bounding box center [181, 72] width 38 height 10
click at [185, 70] on button "Grab Withdraw" at bounding box center [181, 72] width 38 height 10
click at [262, 48] on p "Grab and process withdraw. Maximum allowed is 10 transactions." at bounding box center [221, 50] width 432 height 6
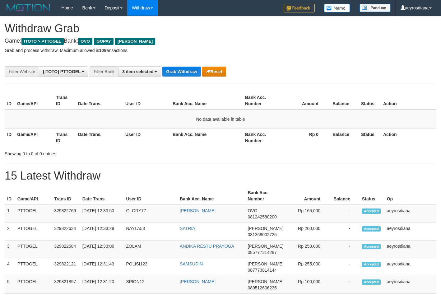
scroll to position [90, 0]
click at [181, 70] on button "Grab Withdraw" at bounding box center [181, 72] width 38 height 10
click at [189, 71] on button "Grab Withdraw" at bounding box center [181, 72] width 38 height 10
click at [177, 74] on button "Grab Withdraw" at bounding box center [181, 72] width 38 height 10
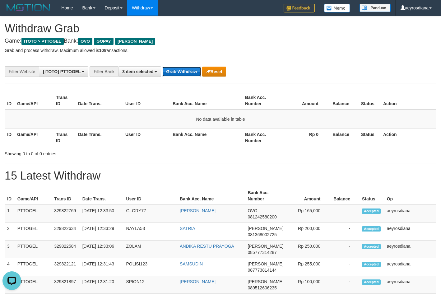
click at [180, 73] on button "Grab Withdraw" at bounding box center [181, 72] width 38 height 10
click at [167, 74] on button "Grab Withdraw" at bounding box center [181, 72] width 38 height 10
click at [193, 73] on button "Grab Withdraw" at bounding box center [181, 72] width 38 height 10
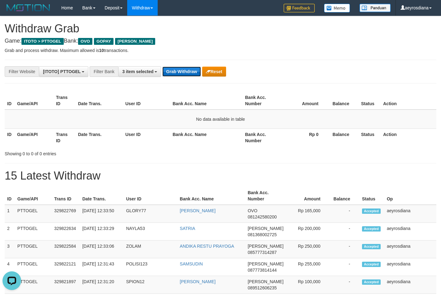
click at [193, 73] on button "Grab Withdraw" at bounding box center [181, 72] width 38 height 10
click at [170, 71] on button "Grab Withdraw" at bounding box center [181, 72] width 38 height 10
click at [181, 71] on button "Grab Withdraw" at bounding box center [181, 72] width 38 height 10
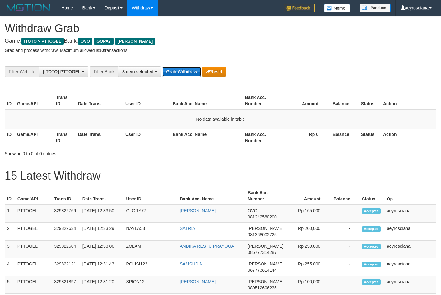
click at [181, 71] on button "Grab Withdraw" at bounding box center [181, 72] width 38 height 10
click at [152, 72] on span "3 item selected" at bounding box center [137, 71] width 31 height 5
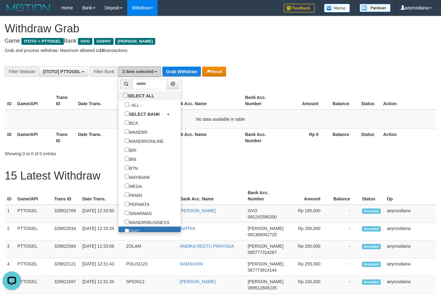
click at [152, 72] on span "3 item selected" at bounding box center [137, 71] width 31 height 5
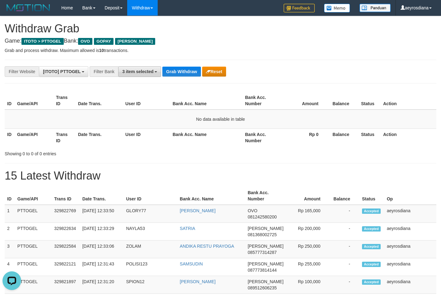
click at [152, 72] on span "3 item selected" at bounding box center [137, 71] width 31 height 5
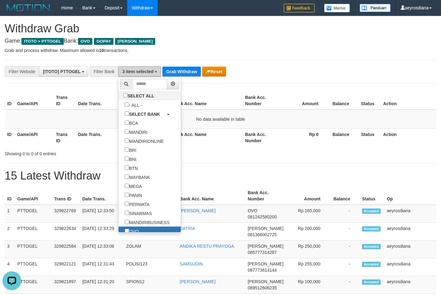
click at [152, 72] on span "3 item selected" at bounding box center [137, 71] width 31 height 5
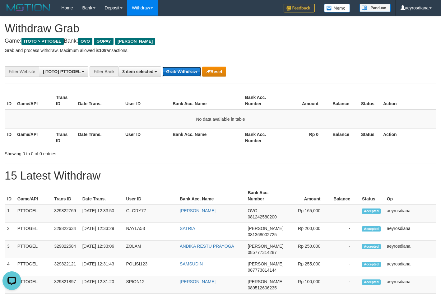
click at [181, 72] on button "Grab Withdraw" at bounding box center [181, 72] width 38 height 10
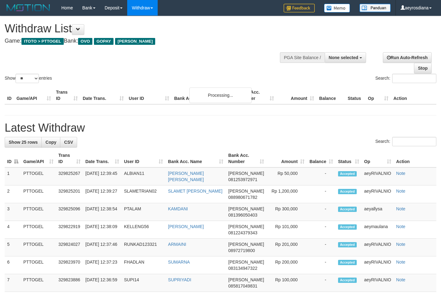
select select
select select "**"
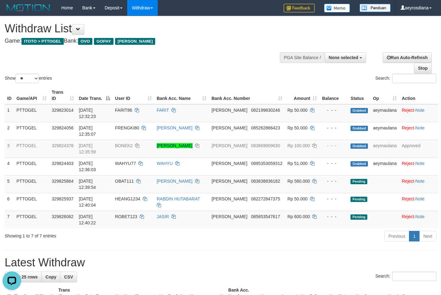
click at [156, 37] on div "Withdraw List Game: ITOTO > PTTOGEL Bank: OVO GOPAY DANA" at bounding box center [146, 32] width 283 height 21
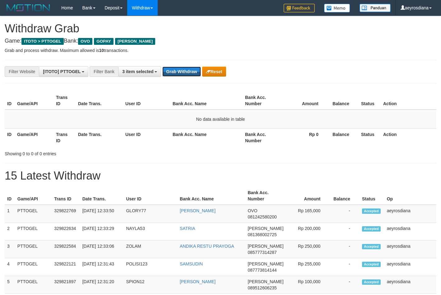
click at [176, 72] on button "Grab Withdraw" at bounding box center [181, 72] width 38 height 10
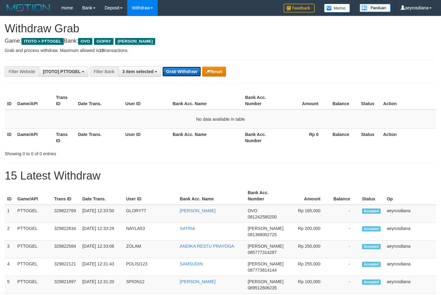
click at [176, 72] on button "Grab Withdraw" at bounding box center [181, 72] width 38 height 10
click at [175, 71] on button "Grab Withdraw" at bounding box center [181, 72] width 38 height 10
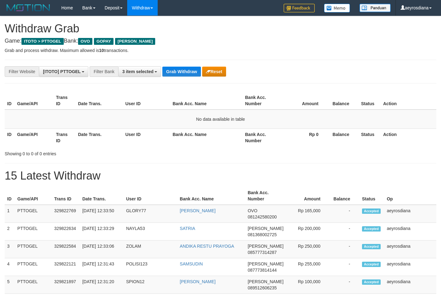
scroll to position [90, 0]
click at [175, 71] on button "Grab Withdraw" at bounding box center [181, 72] width 38 height 10
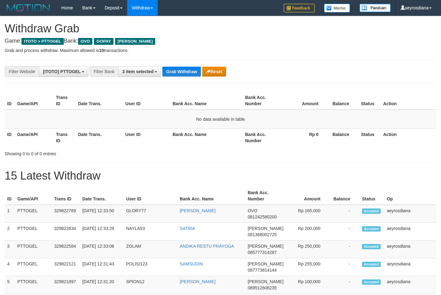
scroll to position [90, 0]
click at [175, 71] on button "Grab Withdraw" at bounding box center [181, 72] width 38 height 10
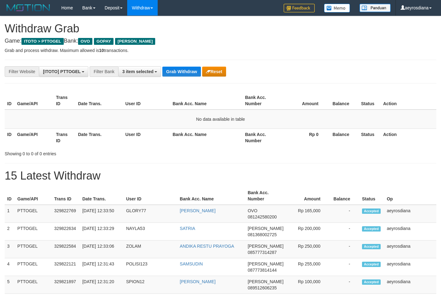
click at [175, 71] on button "Grab Withdraw" at bounding box center [181, 72] width 38 height 10
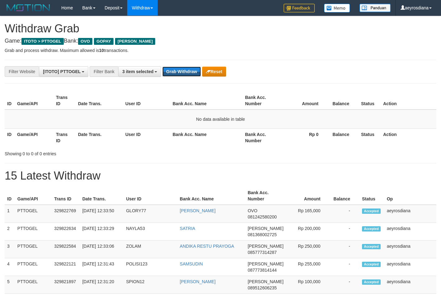
click at [175, 71] on button "Grab Withdraw" at bounding box center [181, 72] width 38 height 10
click at [193, 74] on button "Grab Withdraw" at bounding box center [181, 72] width 38 height 10
click at [189, 71] on button "Grab Withdraw" at bounding box center [181, 72] width 38 height 10
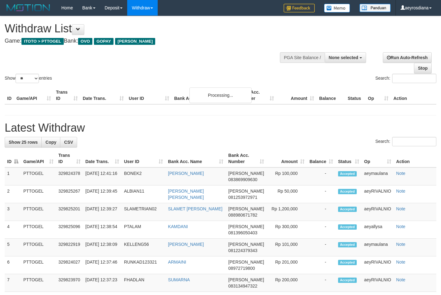
select select
select select "**"
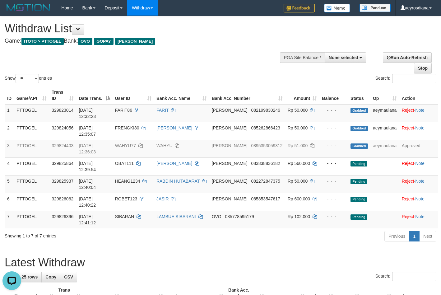
click at [248, 70] on div "Show ** ** ** *** entries Search:" at bounding box center [220, 50] width 441 height 68
click at [211, 54] on div "Show ** ** ** *** entries Search:" at bounding box center [220, 50] width 441 height 68
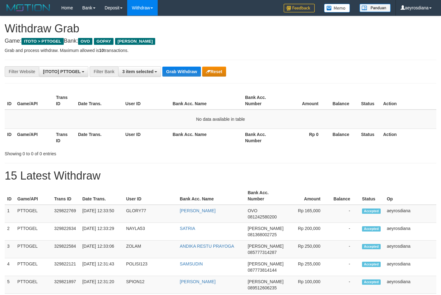
scroll to position [90, 0]
click at [181, 72] on button "Grab Withdraw" at bounding box center [181, 72] width 38 height 10
click at [180, 71] on button "Grab Withdraw" at bounding box center [181, 72] width 38 height 10
click at [180, 70] on button "Grab Withdraw" at bounding box center [181, 72] width 38 height 10
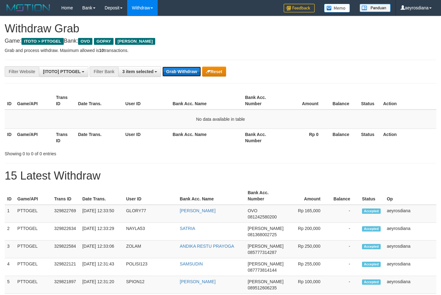
click at [188, 72] on button "Grab Withdraw" at bounding box center [181, 72] width 38 height 10
click at [191, 71] on button "Grab Withdraw" at bounding box center [181, 72] width 38 height 10
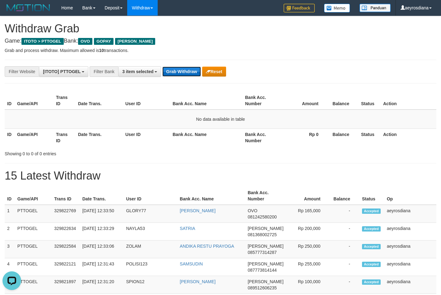
click at [191, 71] on button "Grab Withdraw" at bounding box center [181, 72] width 38 height 10
click at [191, 70] on button "Grab Withdraw" at bounding box center [181, 72] width 38 height 10
click at [191, 69] on button "Grab Withdraw" at bounding box center [181, 72] width 38 height 10
click at [180, 70] on button "Grab Withdraw" at bounding box center [181, 72] width 38 height 10
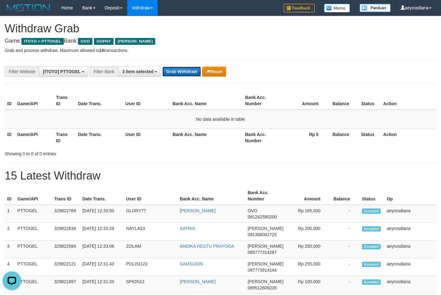
click at [180, 70] on button "Grab Withdraw" at bounding box center [181, 72] width 38 height 10
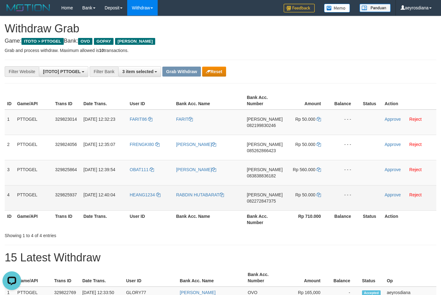
copy tr
drag, startPoint x: 146, startPoint y: 129, endPoint x: 312, endPoint y: 204, distance: 182.7
click at [312, 204] on tbody "1 PTTOGEL 329823014 [DATE] 12:32:23 FARIT86 FARIT DANA 082199830246 Rp 50.000 -…" at bounding box center [221, 160] width 432 height 101
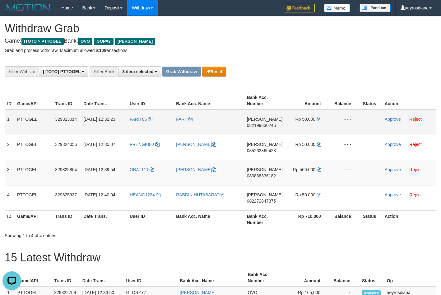
click at [266, 126] on span "082199830246" at bounding box center [261, 125] width 29 height 5
copy tr
click at [266, 126] on span "082199830246" at bounding box center [261, 125] width 29 height 5
copy span "082199830246"
click at [283, 50] on p "Grab and process withdraw. Maximum allowed is 10 transactions." at bounding box center [221, 50] width 432 height 6
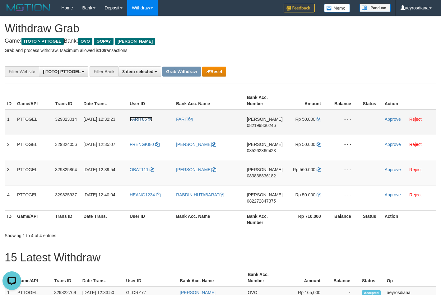
click at [149, 118] on icon at bounding box center [150, 119] width 4 height 4
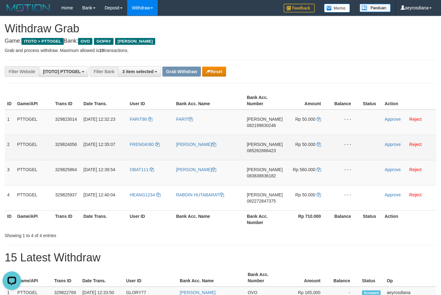
click at [260, 151] on span "085262866423" at bounding box center [261, 150] width 29 height 5
copy span "085262866423"
click at [317, 143] on icon at bounding box center [319, 144] width 4 height 4
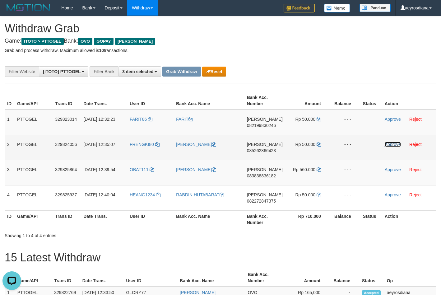
click at [393, 146] on link "Approve" at bounding box center [393, 144] width 16 height 5
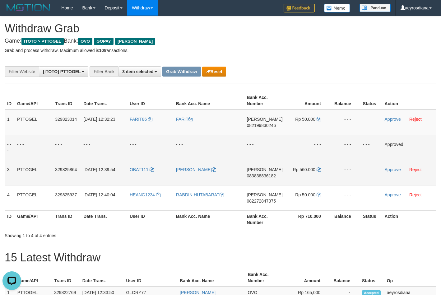
click at [267, 176] on span "083838836182" at bounding box center [261, 175] width 29 height 5
copy span "083838836182"
click at [320, 168] on icon at bounding box center [319, 169] width 4 height 4
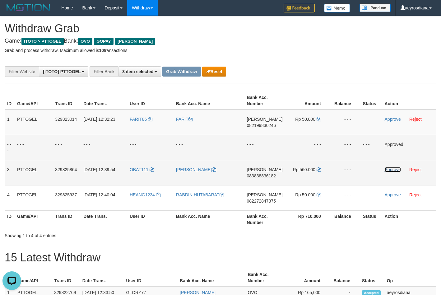
click at [391, 171] on link "Approve" at bounding box center [393, 169] width 16 height 5
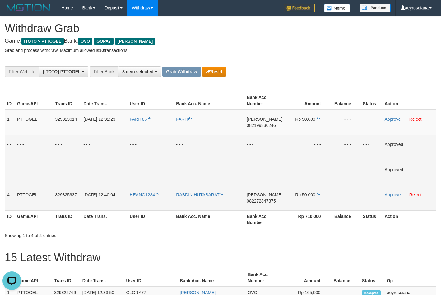
click at [264, 202] on span "082272847375" at bounding box center [261, 201] width 29 height 5
copy span "082272847375"
click at [317, 192] on link at bounding box center [319, 194] width 4 height 5
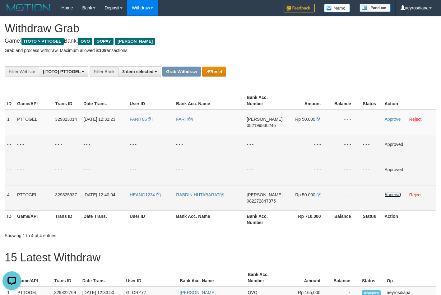
click at [397, 193] on link "Approve" at bounding box center [393, 194] width 16 height 5
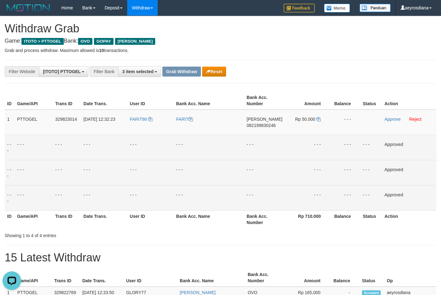
click at [218, 70] on button "Reset" at bounding box center [214, 72] width 24 height 10
click at [415, 119] on link "Reject" at bounding box center [416, 119] width 12 height 5
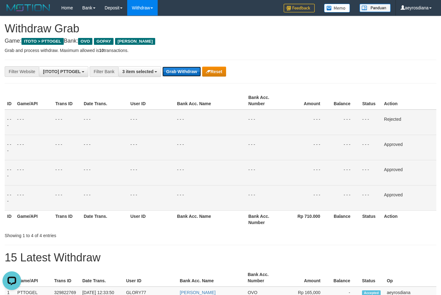
click at [181, 68] on button "Grab Withdraw" at bounding box center [181, 72] width 38 height 10
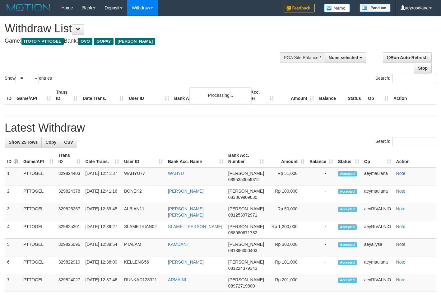
select select
select select "**"
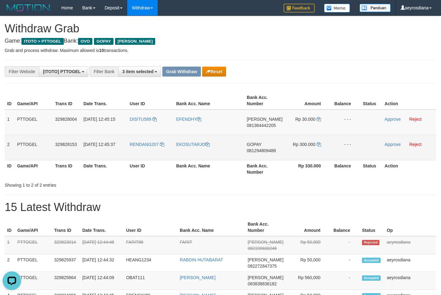
drag, startPoint x: 150, startPoint y: 130, endPoint x: 296, endPoint y: 152, distance: 146.9
click at [296, 152] on tbody "1 PTTOGEL 329828004 [DATE] 12:45:15 DISITU589 EFENDHY [PERSON_NAME] 08136444220…" at bounding box center [221, 135] width 432 height 51
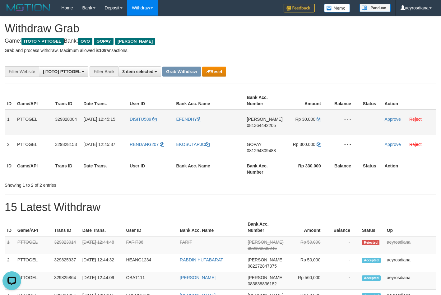
click at [263, 125] on span "081364442205" at bounding box center [261, 125] width 29 height 5
click at [264, 124] on span "081364442205" at bounding box center [261, 125] width 29 height 5
copy span "081364442205"
click at [317, 120] on icon at bounding box center [319, 119] width 4 height 4
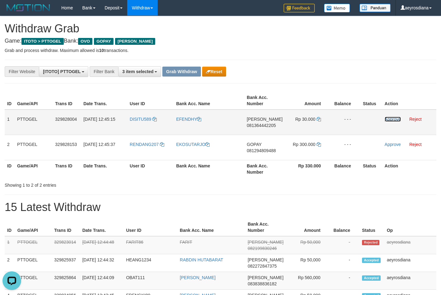
click at [392, 118] on link "Approve" at bounding box center [393, 119] width 16 height 5
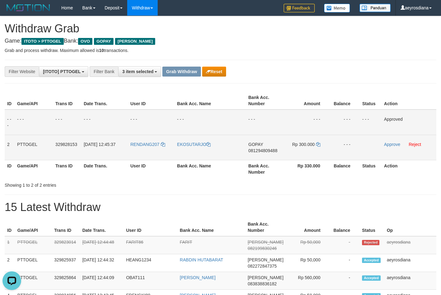
click at [263, 152] on span "081294809488" at bounding box center [263, 150] width 29 height 5
copy span "081294809488"
click at [316, 141] on td "Rp 300.000" at bounding box center [306, 147] width 45 height 25
click at [319, 144] on icon at bounding box center [318, 144] width 4 height 4
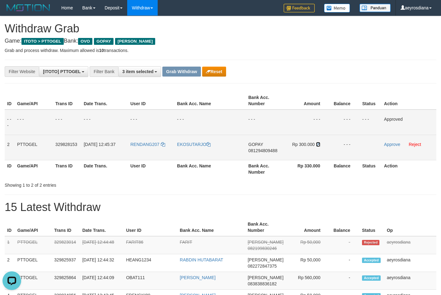
click at [319, 144] on icon at bounding box center [318, 144] width 4 height 4
click at [386, 143] on link "Approve" at bounding box center [392, 144] width 16 height 5
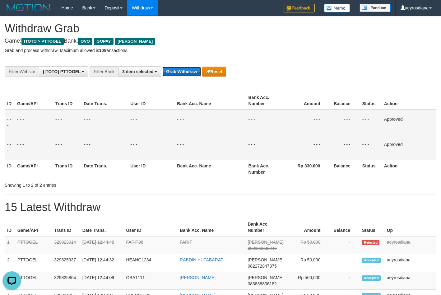
click at [179, 69] on button "Grab Withdraw" at bounding box center [181, 72] width 38 height 10
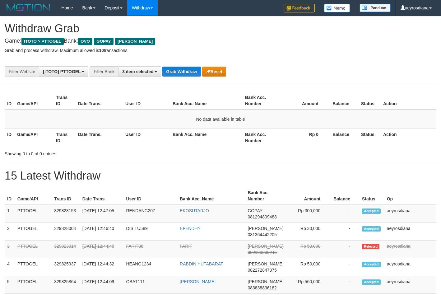
scroll to position [90, 0]
click at [186, 70] on button "Grab Withdraw" at bounding box center [181, 72] width 38 height 10
click at [181, 73] on button "Grab Withdraw" at bounding box center [181, 72] width 38 height 10
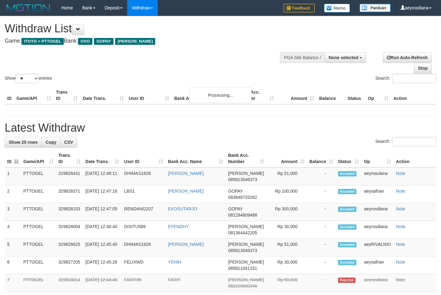
select select
select select "**"
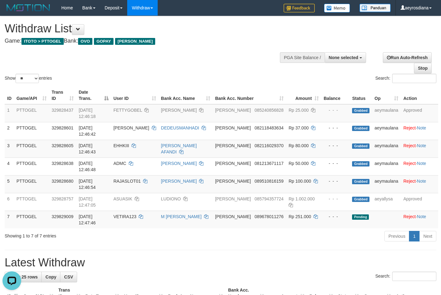
click at [278, 76] on div "Search:" at bounding box center [330, 79] width 211 height 11
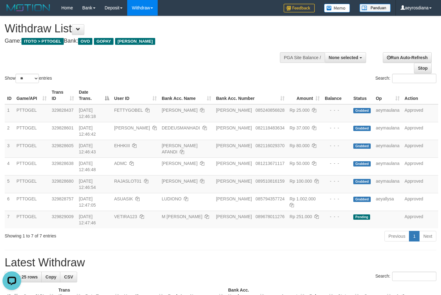
click at [162, 65] on div "Show ** ** ** *** entries Search:" at bounding box center [220, 50] width 441 height 68
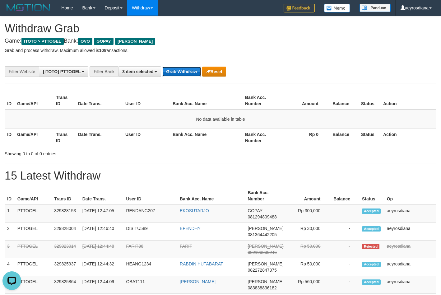
click at [180, 76] on button "Grab Withdraw" at bounding box center [181, 72] width 38 height 10
click at [180, 72] on button "Grab Withdraw" at bounding box center [181, 72] width 38 height 10
click at [176, 68] on button "Grab Withdraw" at bounding box center [181, 72] width 38 height 10
click at [195, 71] on button "Grab Withdraw" at bounding box center [181, 72] width 38 height 10
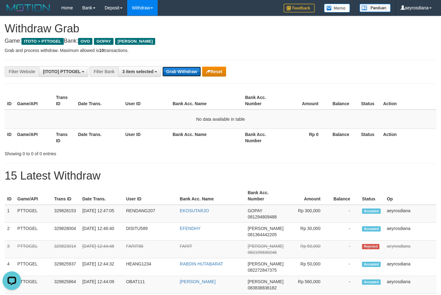
scroll to position [0, 0]
click at [177, 71] on button "Grab Withdraw" at bounding box center [181, 72] width 38 height 10
click at [184, 73] on button "Grab Withdraw" at bounding box center [181, 72] width 38 height 10
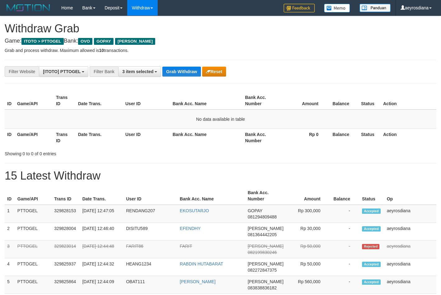
click at [322, 51] on p "Grab and process withdraw. Maximum allowed is 10 transactions." at bounding box center [221, 50] width 432 height 6
click at [169, 73] on button "Grab Withdraw" at bounding box center [181, 72] width 38 height 10
click at [174, 73] on button "Grab Withdraw" at bounding box center [181, 72] width 38 height 10
click at [250, 68] on div "**********" at bounding box center [184, 71] width 368 height 11
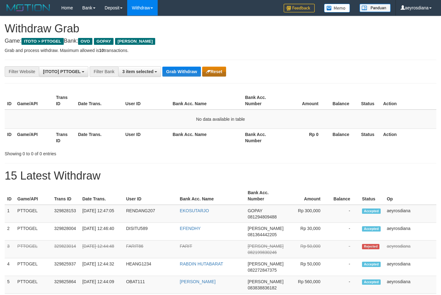
scroll to position [90, 0]
click at [198, 74] on button "Grab Withdraw" at bounding box center [181, 72] width 38 height 10
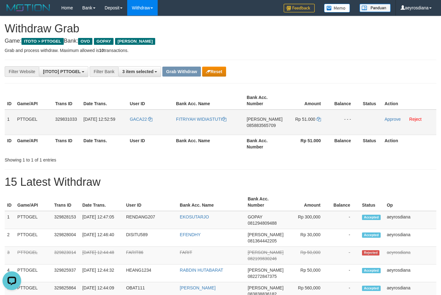
copy tr
drag, startPoint x: 147, startPoint y: 127, endPoint x: 292, endPoint y: 126, distance: 144.7
click at [292, 126] on tr "1 PTTOGEL 329831033 31/08/2025 12:52:59 GACA22 FITRIYAH WIDIASTUTI DANA 0858835…" at bounding box center [221, 123] width 432 height 26
click at [260, 123] on span "085883565709" at bounding box center [261, 125] width 29 height 5
copy tr
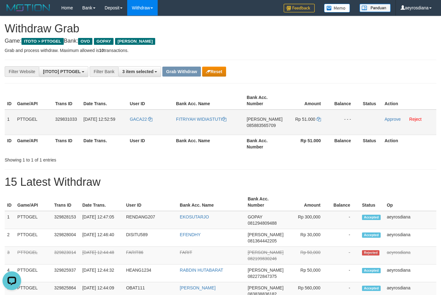
click at [260, 123] on span "085883565709" at bounding box center [261, 125] width 29 height 5
click at [256, 125] on span "085883565709" at bounding box center [261, 125] width 29 height 5
copy span "085883565709"
click at [318, 119] on icon at bounding box center [319, 119] width 4 height 4
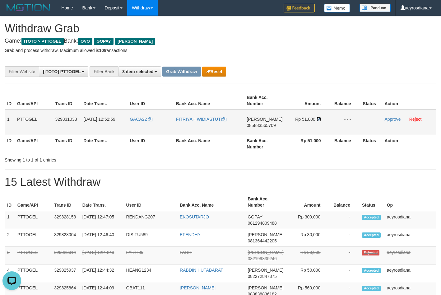
click at [318, 119] on icon at bounding box center [319, 119] width 4 height 4
click at [389, 117] on link "Approve" at bounding box center [393, 119] width 16 height 5
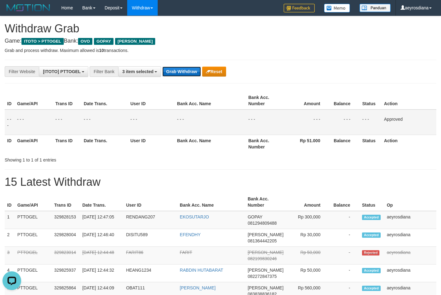
click at [182, 72] on button "Grab Withdraw" at bounding box center [181, 72] width 38 height 10
click at [303, 50] on p "Grab and process withdraw. Maximum allowed is 10 transactions." at bounding box center [221, 50] width 432 height 6
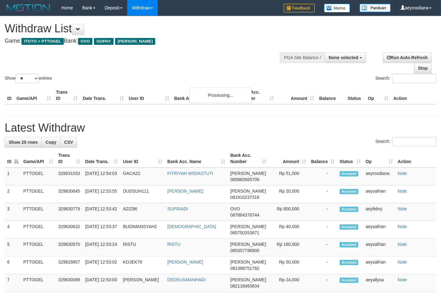
select select
select select "**"
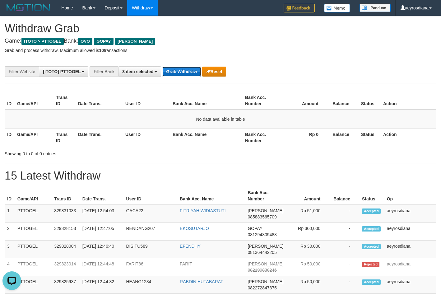
click at [185, 72] on button "Grab Withdraw" at bounding box center [181, 72] width 38 height 10
click at [187, 71] on button "Grab Withdraw" at bounding box center [181, 72] width 38 height 10
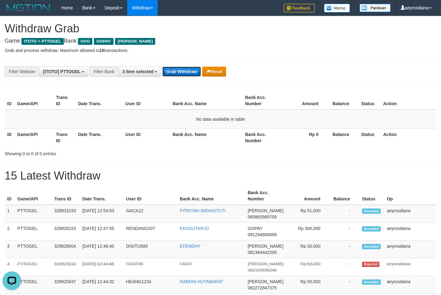
click at [187, 71] on button "Grab Withdraw" at bounding box center [181, 72] width 38 height 10
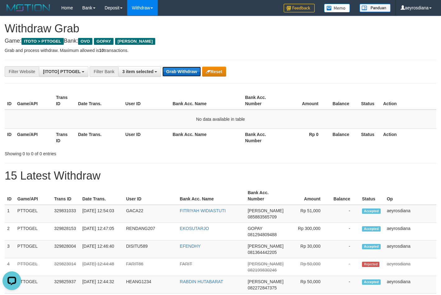
click at [187, 71] on button "Grab Withdraw" at bounding box center [181, 72] width 38 height 10
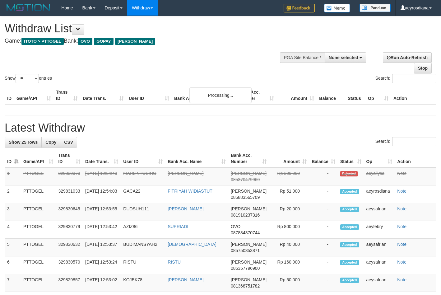
select select
select select "**"
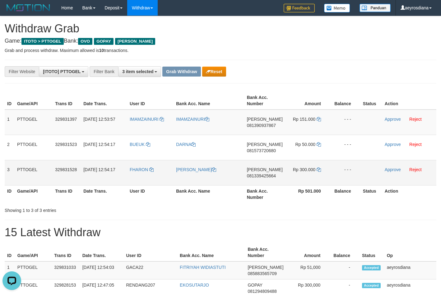
drag, startPoint x: 135, startPoint y: 128, endPoint x: 319, endPoint y: 172, distance: 189.5
click at [319, 172] on tbody "1 PTTOGEL 329831397 31/08/2025 12:53:57 IMAMZAINURI IMAMZAINURI DANA 0813909378…" at bounding box center [221, 148] width 432 height 76
click at [265, 125] on span "081390937867" at bounding box center [261, 125] width 29 height 5
copy span "081390937867"
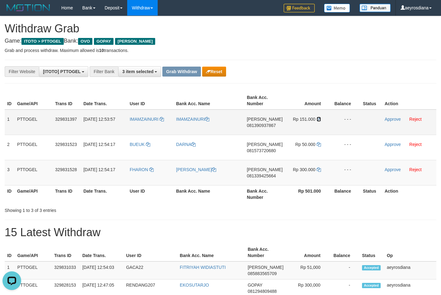
click at [318, 120] on icon at bounding box center [319, 119] width 4 height 4
click at [397, 122] on td "Approve Reject" at bounding box center [410, 123] width 54 height 26
click at [391, 117] on link "Approve" at bounding box center [393, 119] width 16 height 5
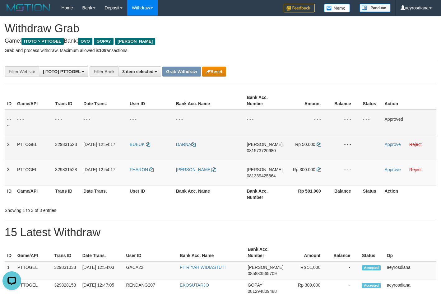
click at [256, 150] on span "081573720680" at bounding box center [261, 150] width 29 height 5
copy span "081573720680"
click at [317, 145] on icon at bounding box center [319, 144] width 4 height 4
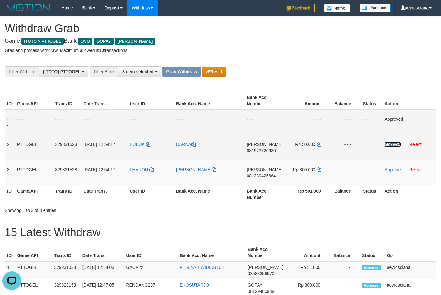
click at [395, 143] on link "Approve" at bounding box center [393, 144] width 16 height 5
click at [268, 176] on span "081339425664" at bounding box center [261, 175] width 29 height 5
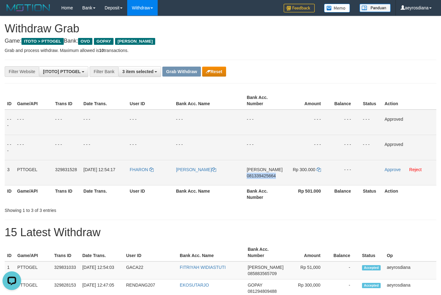
click at [268, 176] on span "081339425664" at bounding box center [261, 175] width 29 height 5
copy span "081339425664"
click at [317, 170] on icon at bounding box center [319, 169] width 4 height 4
click at [394, 169] on link "Approve" at bounding box center [393, 169] width 16 height 5
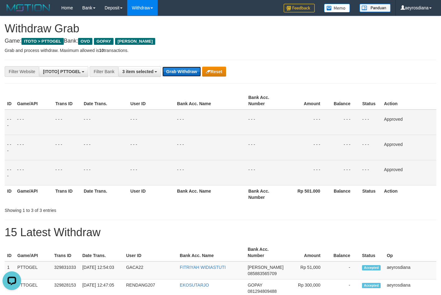
click at [180, 72] on button "Grab Withdraw" at bounding box center [181, 72] width 38 height 10
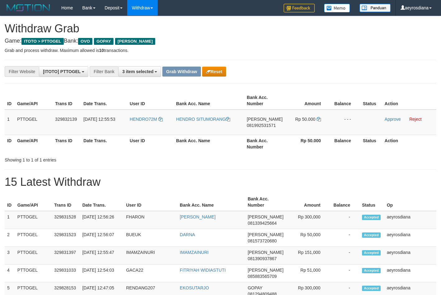
scroll to position [90, 0]
drag, startPoint x: 149, startPoint y: 128, endPoint x: 294, endPoint y: 127, distance: 144.7
click at [294, 127] on tr "1 PTTOGEL 329832139 [DATE] 12:55:53 HENDRO72M HENDRO [PERSON_NAME] 081992531571…" at bounding box center [221, 123] width 432 height 26
click at [250, 126] on span "081992531571" at bounding box center [261, 125] width 29 height 5
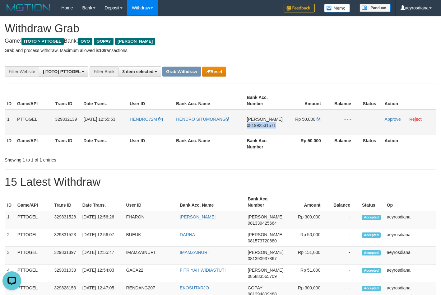
click at [250, 126] on span "081992531571" at bounding box center [261, 125] width 29 height 5
copy span "081992531571"
click at [317, 120] on icon at bounding box center [319, 119] width 4 height 4
click at [317, 119] on icon at bounding box center [319, 119] width 4 height 4
click at [392, 117] on link "Approve" at bounding box center [393, 119] width 16 height 5
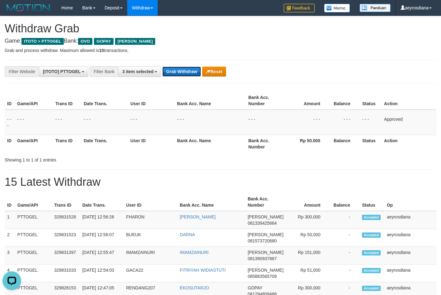
click at [180, 75] on button "Grab Withdraw" at bounding box center [181, 72] width 38 height 10
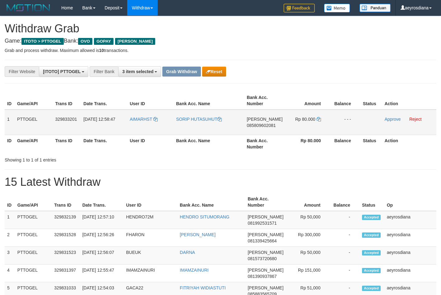
drag, startPoint x: 149, startPoint y: 125, endPoint x: 310, endPoint y: 128, distance: 160.9
click at [310, 128] on tr "1 PTTOGEL 329833201 [DATE] 12:58:47 AIMARHST SORIP [PERSON_NAME] 085809602081 R…" at bounding box center [221, 123] width 432 height 26
click at [274, 122] on td "[PERSON_NAME] 085809602081" at bounding box center [264, 123] width 41 height 26
click at [274, 124] on span "085809602081" at bounding box center [261, 125] width 29 height 5
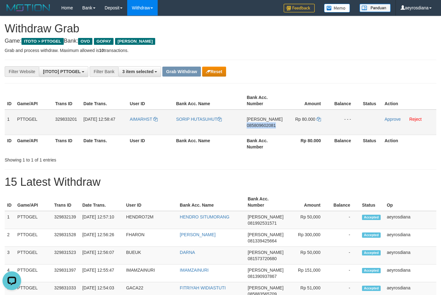
copy span "085809602081"
click at [319, 118] on icon at bounding box center [319, 119] width 4 height 4
click at [390, 118] on link "Approve" at bounding box center [393, 119] width 16 height 5
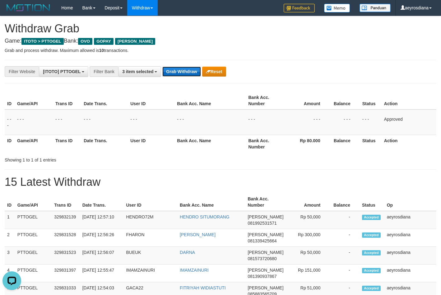
click at [185, 74] on button "Grab Withdraw" at bounding box center [181, 72] width 38 height 10
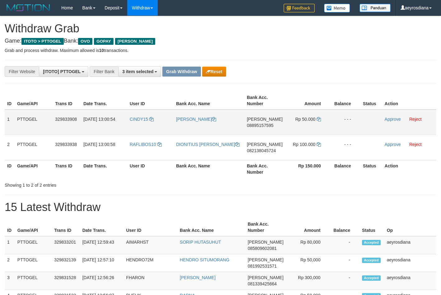
scroll to position [90, 0]
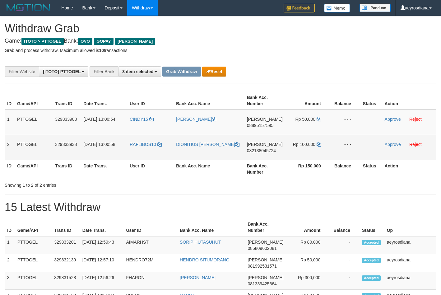
drag, startPoint x: 147, startPoint y: 131, endPoint x: 310, endPoint y: 148, distance: 163.9
click at [310, 148] on tbody "1 PTTOGEL 329833908 31/08/2025 13:00:54 CINDY15 FAOZAN NAHROWI DANA 08895157595…" at bounding box center [221, 135] width 432 height 51
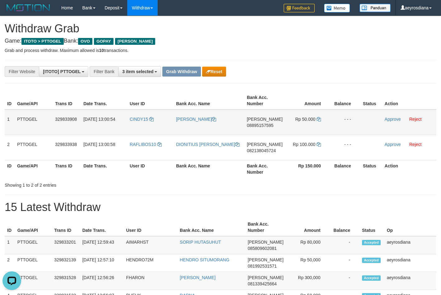
click at [270, 127] on span "08895157595" at bounding box center [260, 125] width 27 height 5
copy span "08895157595"
click at [213, 71] on button "Reset" at bounding box center [214, 72] width 24 height 10
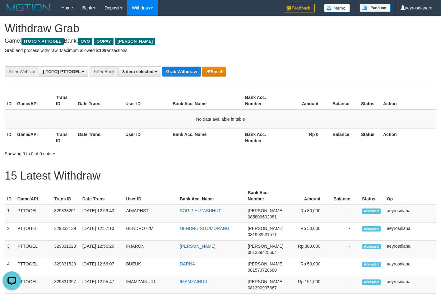
click at [233, 29] on h1 "Withdraw Grab" at bounding box center [221, 28] width 432 height 12
click at [175, 74] on button "Grab Withdraw" at bounding box center [181, 72] width 38 height 10
click at [276, 74] on div "**********" at bounding box center [184, 71] width 368 height 11
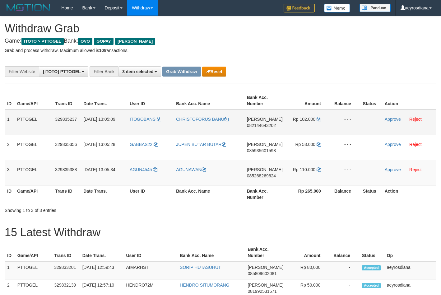
scroll to position [90, 0]
drag, startPoint x: 147, startPoint y: 132, endPoint x: 296, endPoint y: 177, distance: 155.4
click at [296, 177] on tbody "1 PTTOGEL 329835237 31/08/2025 13:05:09 ITOGOBANS CHRISTOFORUS BANU DANA 082144…" at bounding box center [221, 148] width 432 height 76
click at [256, 125] on span "082144643202" at bounding box center [261, 125] width 29 height 5
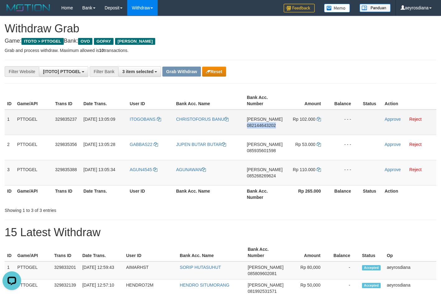
click at [256, 125] on span "082144643202" at bounding box center [261, 125] width 29 height 5
copy span "082144643202"
click at [318, 119] on icon at bounding box center [319, 119] width 4 height 4
click at [318, 118] on icon at bounding box center [319, 119] width 4 height 4
click at [395, 118] on link "Approve" at bounding box center [393, 119] width 16 height 5
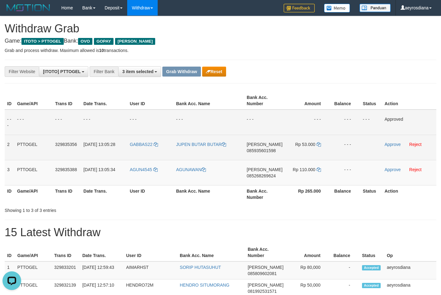
click at [262, 149] on span "085935601598" at bounding box center [261, 150] width 29 height 5
copy span "085935601598"
click at [318, 144] on icon at bounding box center [319, 144] width 4 height 4
click at [319, 144] on icon at bounding box center [319, 144] width 4 height 4
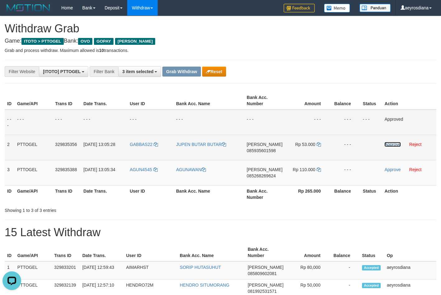
click at [396, 143] on link "Approve" at bounding box center [393, 144] width 16 height 5
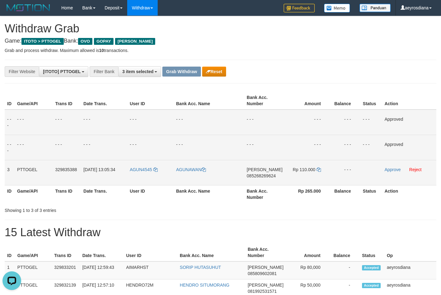
click at [259, 176] on span "085268269624" at bounding box center [261, 175] width 29 height 5
copy span "085268269624"
click at [317, 170] on icon at bounding box center [319, 169] width 4 height 4
click at [387, 171] on link "Approve" at bounding box center [393, 169] width 16 height 5
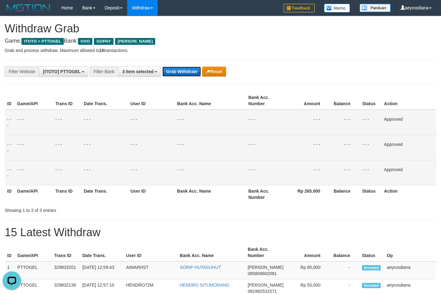
click at [186, 73] on button "Grab Withdraw" at bounding box center [181, 72] width 38 height 10
click at [336, 73] on div "**********" at bounding box center [184, 71] width 368 height 11
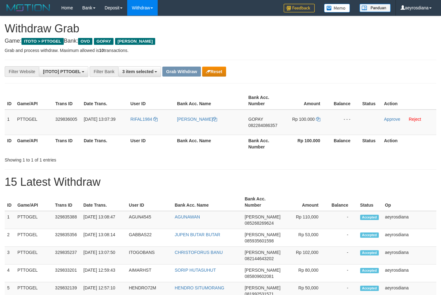
scroll to position [90, 0]
copy tr
drag, startPoint x: 143, startPoint y: 127, endPoint x: 321, endPoint y: 123, distance: 178.1
click at [321, 123] on tr "1 PTTOGEL 329836005 [DATE] 13:07:39 RIFAL1984 RIFAL DANI GOPAY 082284086357 Rp …" at bounding box center [221, 123] width 432 height 26
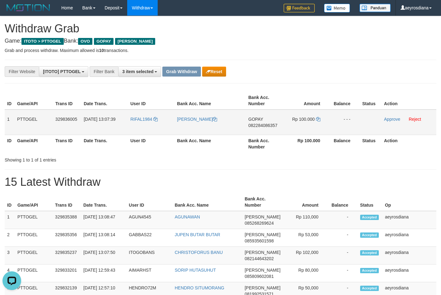
click at [251, 125] on span "082284086357" at bounding box center [263, 125] width 29 height 5
copy tr
click at [251, 125] on span "082284086357" at bounding box center [263, 125] width 29 height 5
click at [319, 119] on icon at bounding box center [318, 119] width 4 height 4
click at [390, 118] on link "Approve" at bounding box center [392, 119] width 16 height 5
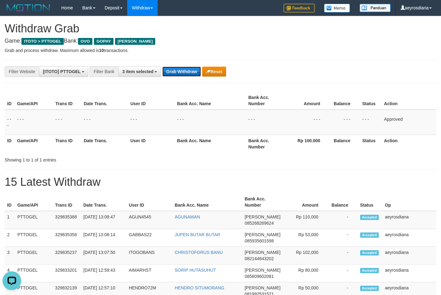
click at [185, 69] on button "Grab Withdraw" at bounding box center [181, 72] width 38 height 10
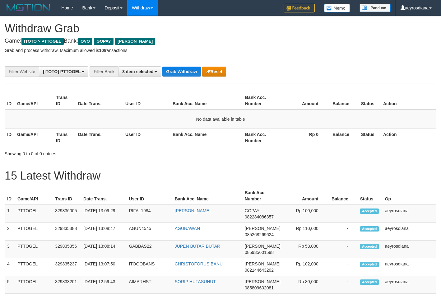
scroll to position [90, 0]
click at [178, 69] on button "Grab Withdraw" at bounding box center [181, 72] width 38 height 10
click at [175, 72] on button "Grab Withdraw" at bounding box center [181, 72] width 38 height 10
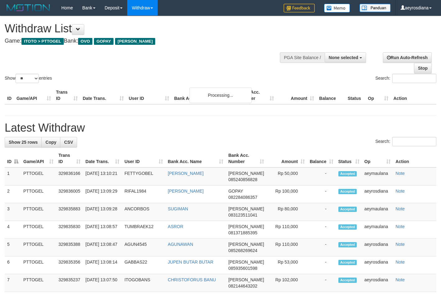
select select
select select "**"
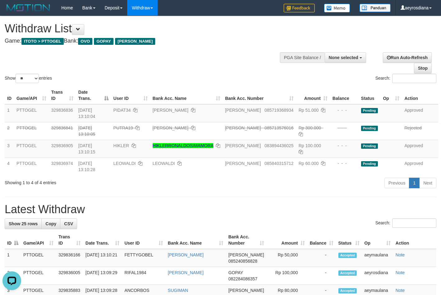
click at [224, 82] on div "Search:" at bounding box center [331, 79] width 221 height 11
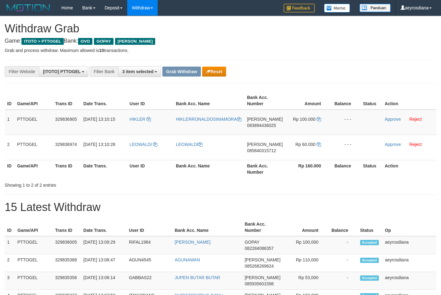
scroll to position [90, 0]
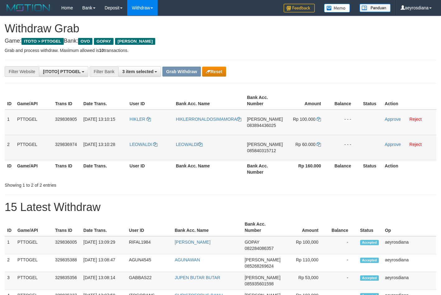
drag, startPoint x: 140, startPoint y: 130, endPoint x: 323, endPoint y: 147, distance: 183.7
click at [323, 147] on tbody "1 PTTOGEL 329836905 [DATE] 13:10:15 HIKLER HIKLERRONALDOSIMAMORA [PERSON_NAME] …" at bounding box center [221, 135] width 432 height 51
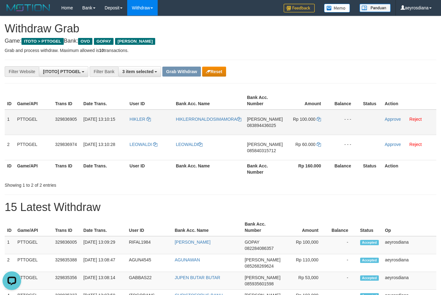
click at [256, 124] on span "083894436025" at bounding box center [261, 125] width 29 height 5
copy span "083894436025"
click at [319, 120] on icon at bounding box center [319, 119] width 4 height 4
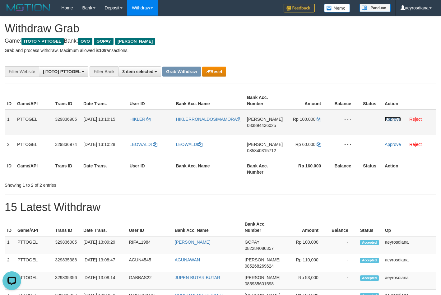
click at [389, 119] on link "Approve" at bounding box center [393, 119] width 16 height 5
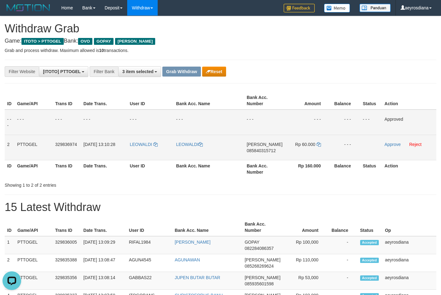
click at [256, 151] on span "085840315712" at bounding box center [261, 150] width 29 height 5
copy span "085840315712"
click at [319, 144] on icon at bounding box center [319, 144] width 4 height 4
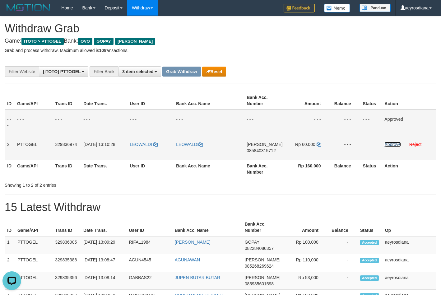
click at [387, 146] on link "Approve" at bounding box center [393, 144] width 16 height 5
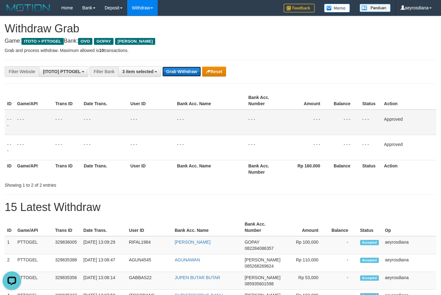
click at [180, 72] on button "Grab Withdraw" at bounding box center [181, 72] width 38 height 10
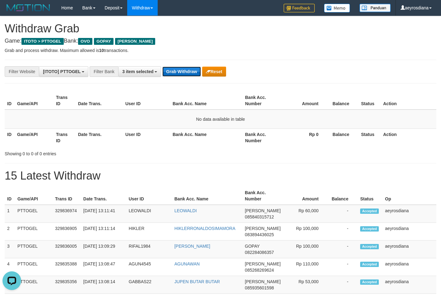
click at [177, 72] on button "Grab Withdraw" at bounding box center [181, 72] width 38 height 10
click at [189, 69] on button "Grab Withdraw" at bounding box center [181, 72] width 38 height 10
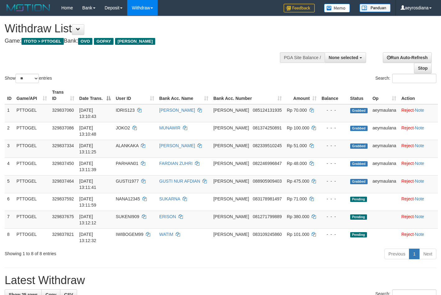
select select
select select "**"
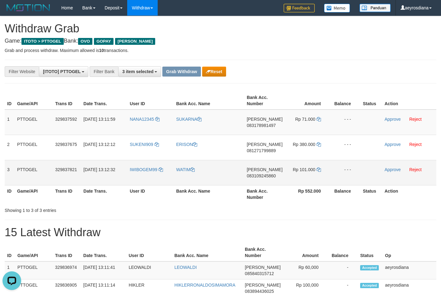
copy tr
drag, startPoint x: 136, startPoint y: 127, endPoint x: 310, endPoint y: 178, distance: 181.6
click at [310, 178] on tbody "1 PTTOGEL 329837592 31/08/2025 13:11:59 NANA12345 SUKARNA DANA 083178981497 Rp …" at bounding box center [221, 148] width 432 height 76
click at [272, 126] on span "083178981497" at bounding box center [261, 125] width 29 height 5
copy tr
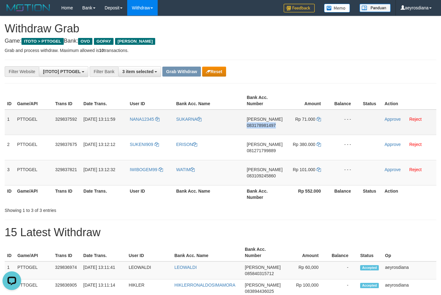
click at [272, 126] on span "083178981497" at bounding box center [261, 125] width 29 height 5
copy span "083178981497"
click at [317, 120] on icon at bounding box center [319, 119] width 4 height 4
click at [397, 119] on link "Approve" at bounding box center [393, 119] width 16 height 5
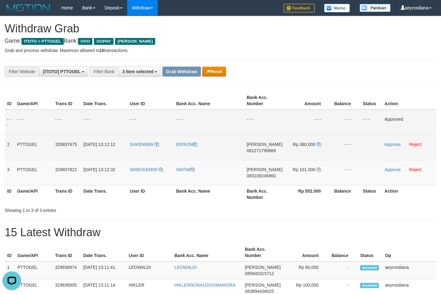
click at [274, 151] on span "081271799889" at bounding box center [261, 150] width 29 height 5
copy span "081271799889"
click at [320, 144] on icon at bounding box center [319, 144] width 4 height 4
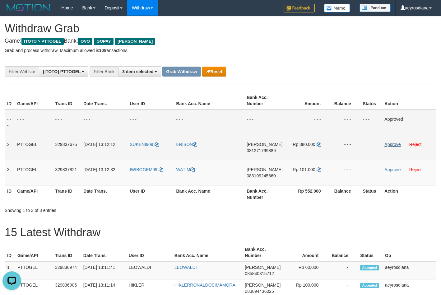
click at [400, 145] on td "Approve Reject" at bounding box center [409, 147] width 54 height 25
click at [396, 143] on link "Approve" at bounding box center [393, 144] width 16 height 5
click at [263, 175] on span "083109245860" at bounding box center [261, 175] width 29 height 5
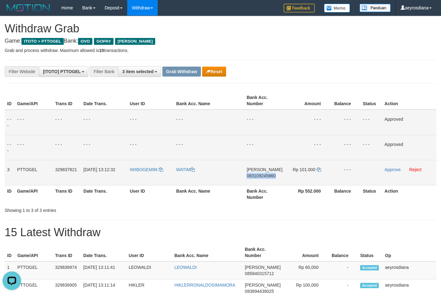
click at [263, 175] on span "083109245860" at bounding box center [261, 175] width 29 height 5
copy span "083109245860"
click at [321, 170] on td "Rp 101.000" at bounding box center [307, 172] width 45 height 25
click at [318, 171] on icon at bounding box center [319, 169] width 4 height 4
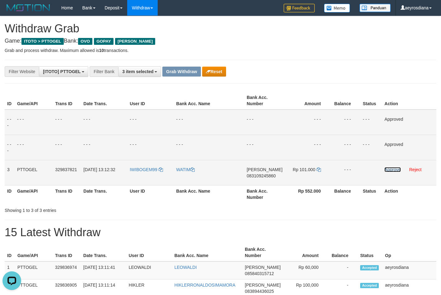
click at [390, 171] on link "Approve" at bounding box center [393, 169] width 16 height 5
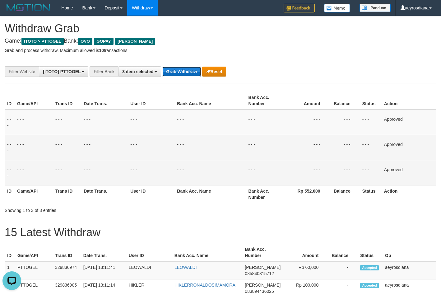
click at [188, 69] on button "Grab Withdraw" at bounding box center [181, 72] width 38 height 10
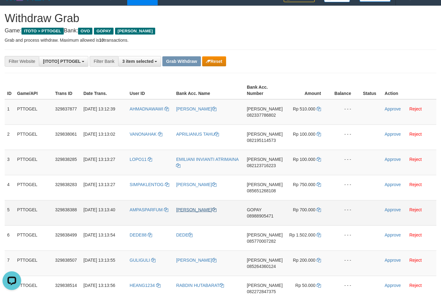
scroll to position [95, 0]
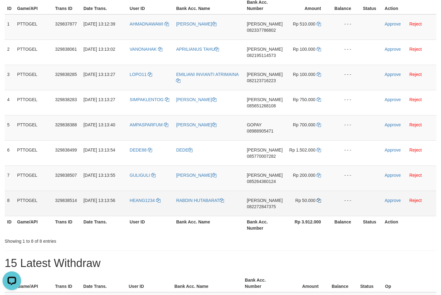
drag, startPoint x: 145, startPoint y: 35, endPoint x: 319, endPoint y: 201, distance: 240.4
click at [319, 201] on tbody "1 PTTOGEL 329837877 [DATE] 13:12:39 [GEOGRAPHIC_DATA] [PERSON_NAME] [PERSON_NAM…" at bounding box center [221, 115] width 432 height 202
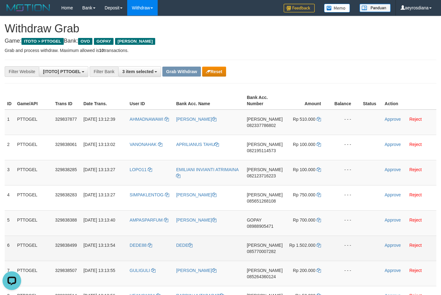
scroll to position [63, 0]
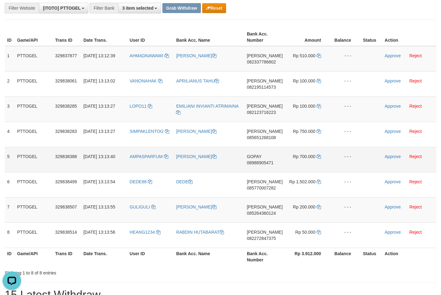
click at [262, 162] on span "08988905471" at bounding box center [260, 162] width 27 height 5
copy span "08988905471"
click at [317, 157] on icon at bounding box center [319, 156] width 4 height 4
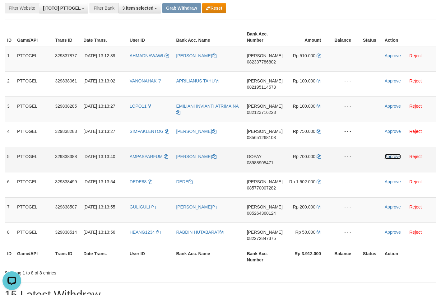
click at [391, 157] on link "Approve" at bounding box center [393, 156] width 16 height 5
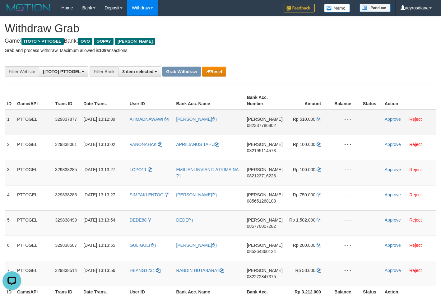
click at [263, 123] on span "082337786802" at bounding box center [261, 125] width 29 height 5
copy span "082337786802"
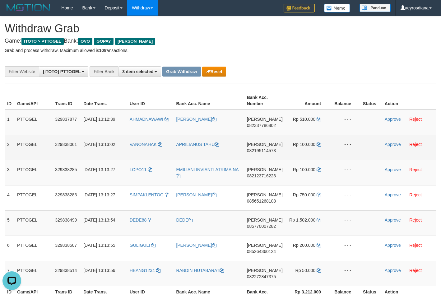
scroll to position [32, 0]
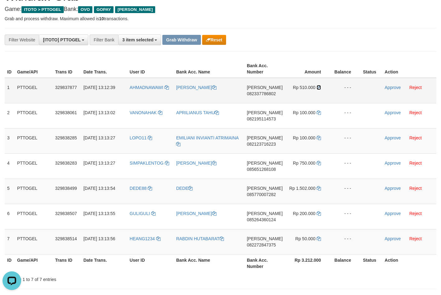
click at [320, 87] on icon at bounding box center [319, 87] width 4 height 4
click at [394, 84] on td "Approve Reject" at bounding box center [410, 91] width 54 height 26
click at [389, 87] on link "Approve" at bounding box center [393, 87] width 16 height 5
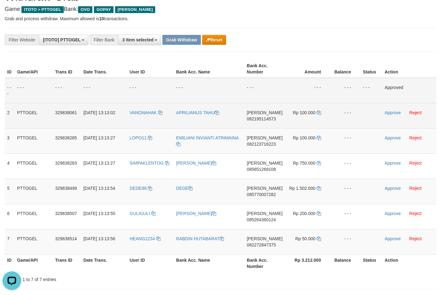
click at [254, 120] on span "082195114573" at bounding box center [261, 118] width 29 height 5
copy span "082195114573"
click at [320, 112] on icon at bounding box center [319, 112] width 4 height 4
click at [318, 112] on icon at bounding box center [319, 112] width 4 height 4
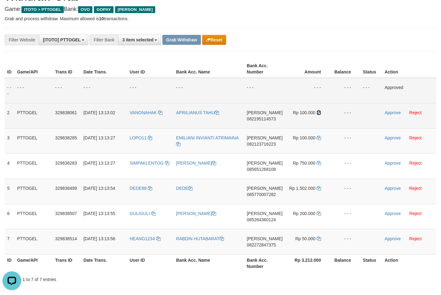
click at [318, 112] on icon at bounding box center [319, 112] width 4 height 4
click at [386, 112] on link "Approve" at bounding box center [393, 112] width 16 height 5
click at [260, 145] on span "082123716223" at bounding box center [261, 144] width 29 height 5
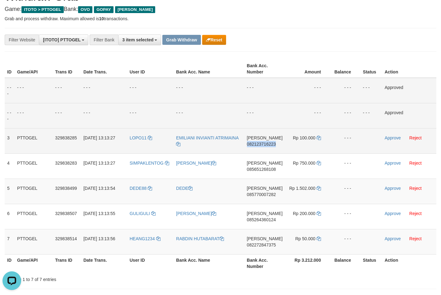
click at [261, 145] on span "082123716223" at bounding box center [261, 144] width 29 height 5
copy span "082123716223"
click at [317, 136] on icon at bounding box center [319, 138] width 4 height 4
drag, startPoint x: 317, startPoint y: 136, endPoint x: 436, endPoint y: 168, distance: 123.4
click at [317, 136] on icon at bounding box center [319, 138] width 4 height 4
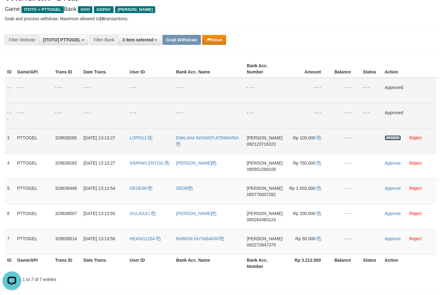
click at [394, 137] on link "Approve" at bounding box center [393, 137] width 16 height 5
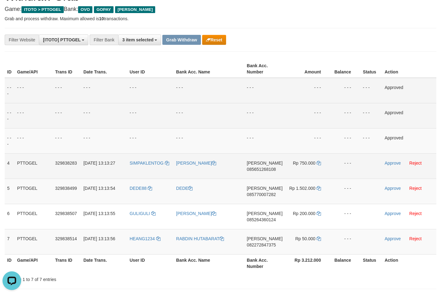
click at [265, 168] on span "085651268108" at bounding box center [261, 169] width 29 height 5
copy span "085651268108"
click at [320, 165] on icon at bounding box center [319, 163] width 4 height 4
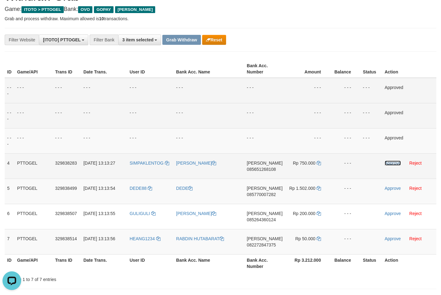
click at [390, 164] on link "Approve" at bounding box center [393, 163] width 16 height 5
click at [271, 196] on span "085770007282" at bounding box center [261, 194] width 29 height 5
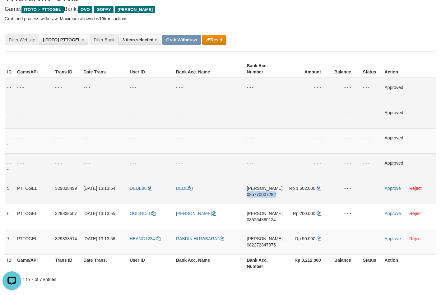
click at [271, 196] on span "085770007282" at bounding box center [261, 194] width 29 height 5
copy span "085770007282"
click at [318, 189] on icon at bounding box center [319, 188] width 4 height 4
click at [387, 187] on link "Approve" at bounding box center [393, 188] width 16 height 5
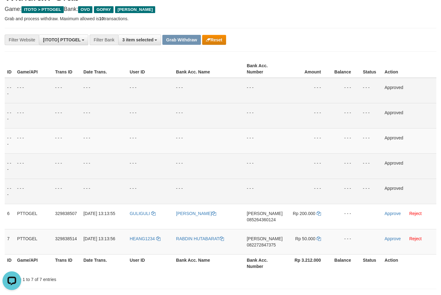
click at [288, 45] on div "**********" at bounding box center [184, 40] width 368 height 11
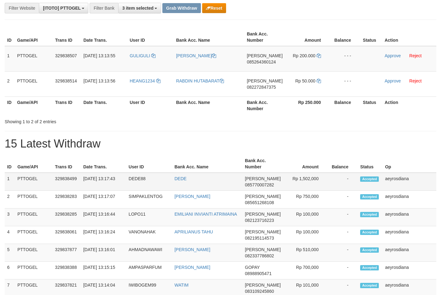
scroll to position [90, 0]
click at [306, 183] on td "Rp 1,502,000" at bounding box center [306, 182] width 45 height 18
click at [262, 62] on span "085264360124" at bounding box center [261, 61] width 29 height 5
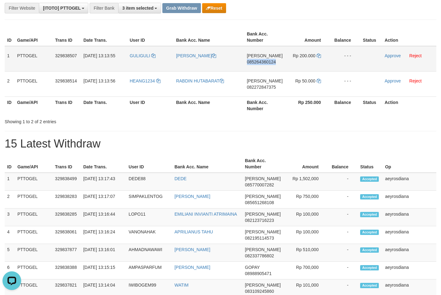
click at [262, 62] on span "085264360124" at bounding box center [261, 61] width 29 height 5
copy span "085264360124"
click at [319, 57] on icon at bounding box center [319, 56] width 4 height 4
drag, startPoint x: 319, startPoint y: 57, endPoint x: 404, endPoint y: 52, distance: 84.8
click at [322, 57] on td "Rp 200.000" at bounding box center [307, 59] width 45 height 26
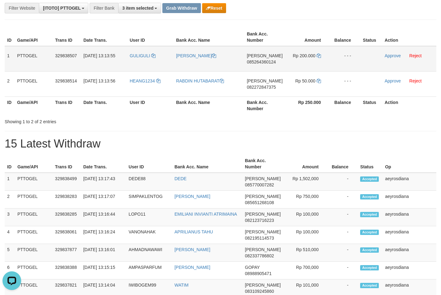
click at [392, 52] on td "Approve Reject" at bounding box center [410, 59] width 54 height 26
click at [392, 58] on td "Approve Reject" at bounding box center [410, 59] width 54 height 26
click at [391, 54] on link "Approve" at bounding box center [393, 55] width 16 height 5
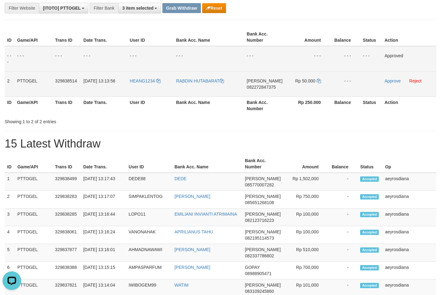
click at [270, 86] on span "082272847375" at bounding box center [261, 87] width 29 height 5
copy span "082272847375"
click at [317, 82] on icon at bounding box center [319, 81] width 4 height 4
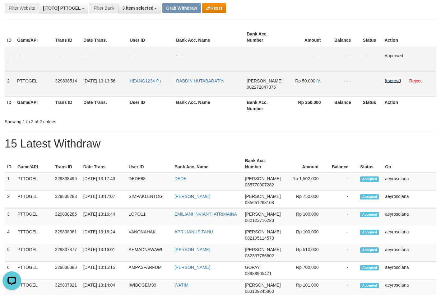
click at [393, 82] on link "Approve" at bounding box center [393, 80] width 16 height 5
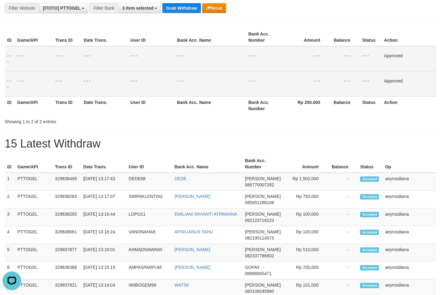
click at [171, 124] on div "Showing 1 to 2 of 2 entries" at bounding box center [92, 120] width 175 height 9
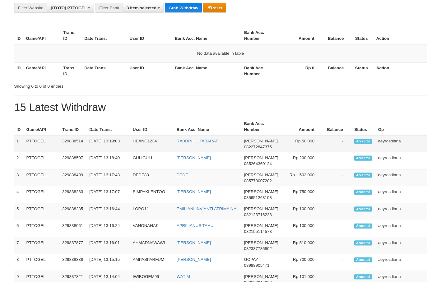
scroll to position [90, 0]
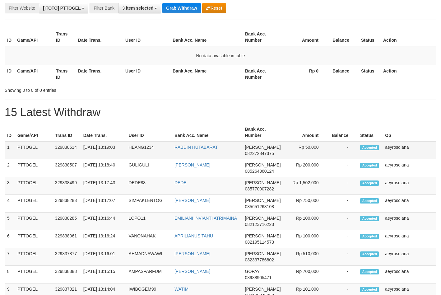
click at [150, 152] on td "HEANG1234" at bounding box center [149, 150] width 46 height 18
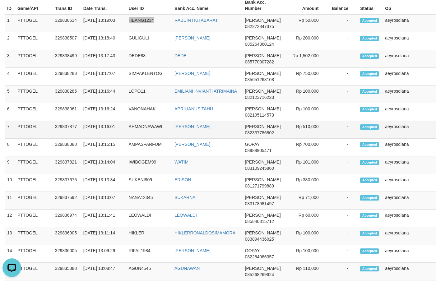
scroll to position [95, 0]
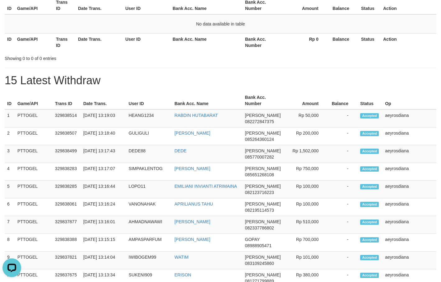
click at [218, 79] on h1 "15 Latest Withdraw" at bounding box center [221, 80] width 432 height 12
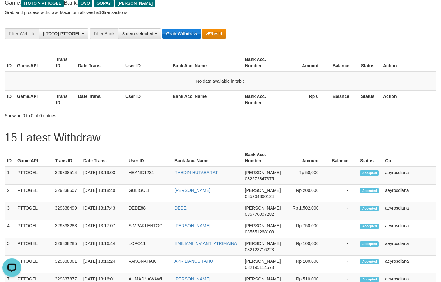
scroll to position [0, 0]
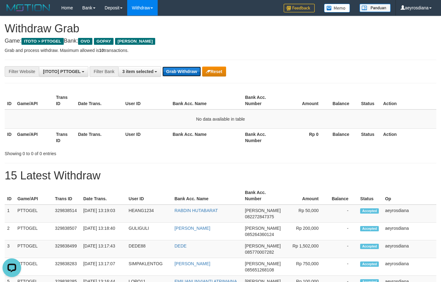
click at [170, 71] on button "Grab Withdraw" at bounding box center [181, 72] width 38 height 10
click at [171, 71] on button "Grab Withdraw" at bounding box center [181, 72] width 38 height 10
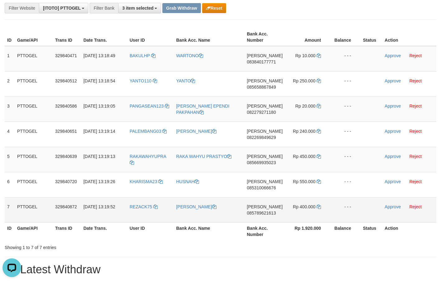
drag, startPoint x: 142, startPoint y: 59, endPoint x: 317, endPoint y: 199, distance: 224.1
click at [317, 200] on tbody "1 PTTOGEL 329840471 [DATE] 13:18:49 BAKULHP [GEOGRAPHIC_DATA] [PERSON_NAME] 083…" at bounding box center [221, 134] width 432 height 177
click at [261, 63] on span "083840177771" at bounding box center [261, 61] width 29 height 5
click at [262, 63] on span "083840177771" at bounding box center [261, 61] width 29 height 5
copy span "083840177771"
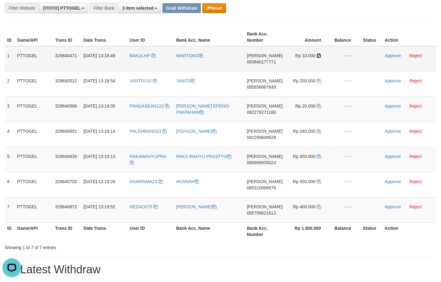
click at [319, 55] on icon at bounding box center [319, 56] width 4 height 4
click at [393, 54] on link "Approve" at bounding box center [393, 55] width 16 height 5
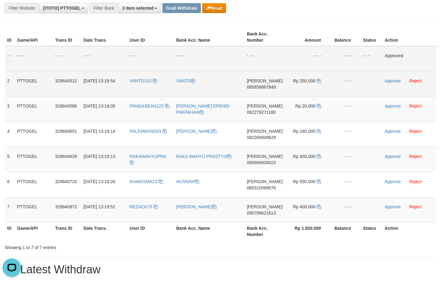
click at [263, 87] on span "085658867849" at bounding box center [261, 87] width 29 height 5
copy span "085658867849"
click at [319, 82] on icon at bounding box center [319, 81] width 4 height 4
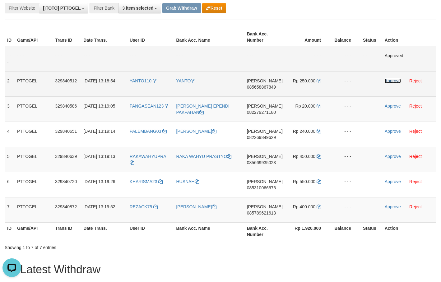
click at [392, 82] on link "Approve" at bounding box center [393, 80] width 16 height 5
click at [266, 112] on span "082279271180" at bounding box center [261, 112] width 29 height 5
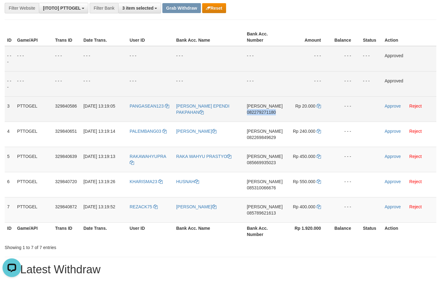
click at [266, 112] on span "082279271180" at bounding box center [261, 112] width 29 height 5
copy span "082279271180"
click at [332, 80] on td "- - -" at bounding box center [346, 83] width 30 height 25
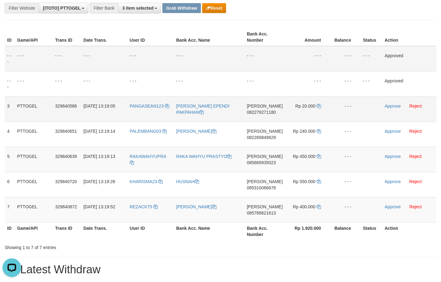
click at [262, 112] on span "082279271180" at bounding box center [261, 112] width 29 height 5
drag, startPoint x: 262, startPoint y: 112, endPoint x: 274, endPoint y: 114, distance: 12.0
click at [263, 112] on span "082279271180" at bounding box center [261, 112] width 29 height 5
copy span "082279271180"
click at [318, 107] on icon at bounding box center [319, 106] width 4 height 4
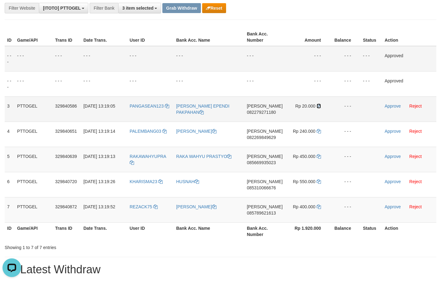
drag, startPoint x: 318, startPoint y: 107, endPoint x: 383, endPoint y: 78, distance: 71.0
click at [318, 106] on icon at bounding box center [319, 106] width 4 height 4
click at [396, 105] on link "Approve" at bounding box center [393, 106] width 16 height 5
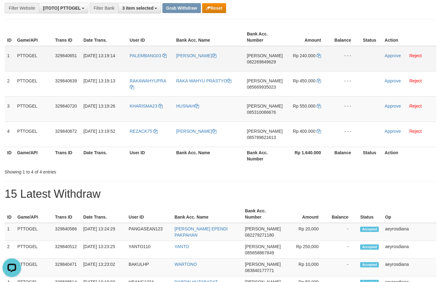
click at [267, 62] on span "082269849629" at bounding box center [261, 61] width 29 height 5
copy span "082269849629"
click at [319, 56] on icon at bounding box center [319, 56] width 4 height 4
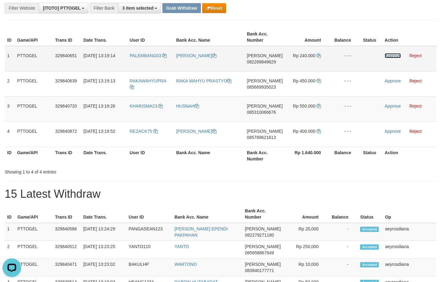
click at [392, 57] on link "Approve" at bounding box center [393, 55] width 16 height 5
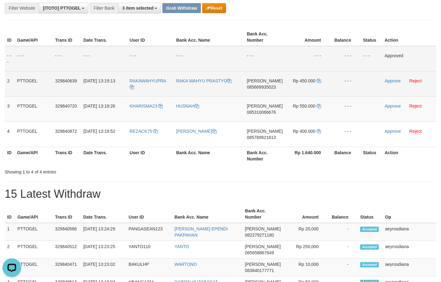
click at [260, 86] on span "085669935023" at bounding box center [261, 87] width 29 height 5
copy span "085669935023"
click at [318, 82] on icon at bounding box center [319, 81] width 4 height 4
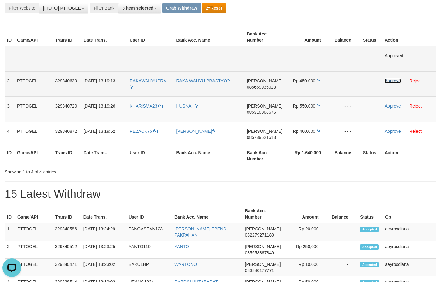
click at [388, 81] on link "Approve" at bounding box center [393, 80] width 16 height 5
click at [267, 111] on span "085310066676" at bounding box center [261, 112] width 29 height 5
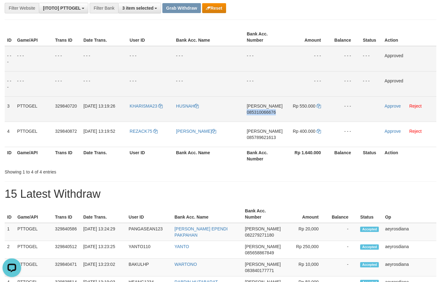
click at [267, 111] on span "085310066676" at bounding box center [261, 112] width 29 height 5
copy span "085310066676"
click at [320, 107] on icon at bounding box center [319, 106] width 4 height 4
click at [392, 105] on link "Approve" at bounding box center [393, 106] width 16 height 5
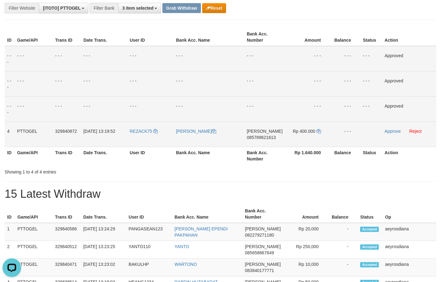
click at [266, 137] on span "085789621613" at bounding box center [261, 137] width 29 height 5
copy span "085789621613"
click at [317, 133] on icon at bounding box center [319, 131] width 4 height 4
drag, startPoint x: 317, startPoint y: 133, endPoint x: 334, endPoint y: 129, distance: 17.5
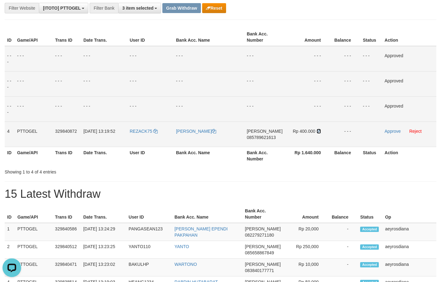
click at [317, 133] on icon at bounding box center [319, 131] width 4 height 4
click at [392, 131] on link "Approve" at bounding box center [393, 131] width 16 height 5
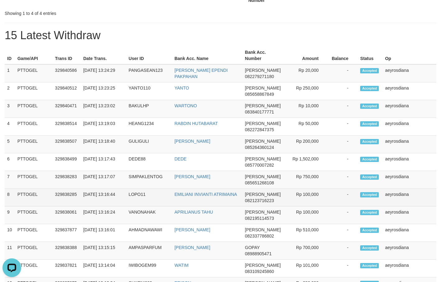
scroll to position [254, 0]
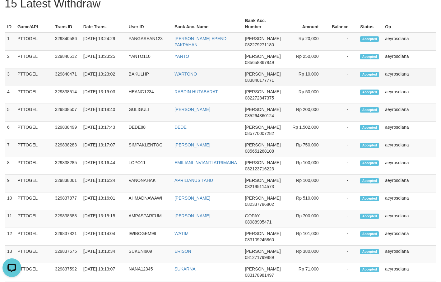
click at [261, 80] on span "083840177771" at bounding box center [259, 80] width 29 height 5
copy span "083840177771"
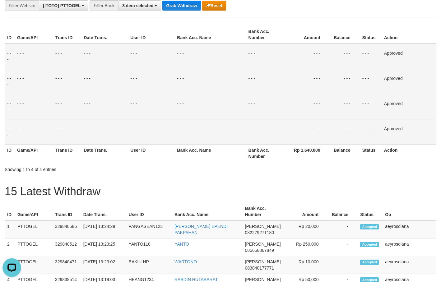
scroll to position [32, 0]
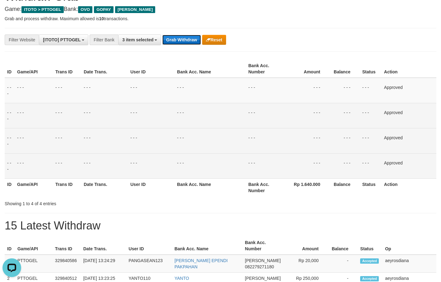
click at [181, 40] on button "Grab Withdraw" at bounding box center [181, 40] width 38 height 10
click at [342, 42] on div "**********" at bounding box center [184, 40] width 368 height 11
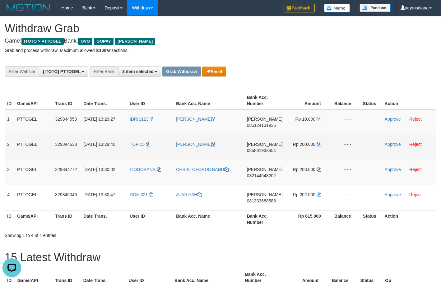
drag, startPoint x: 147, startPoint y: 128, endPoint x: 281, endPoint y: 145, distance: 135.6
click at [281, 145] on tbody "1 PTTOGEL 329844553 [DATE] 13:29:27 IDRIS123 [PERSON_NAME] 085124131935 Rp 10.0…" at bounding box center [221, 160] width 432 height 101
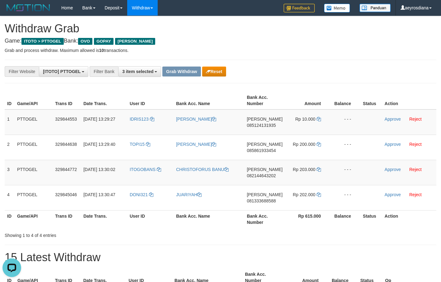
drag, startPoint x: 314, startPoint y: 75, endPoint x: 304, endPoint y: 82, distance: 11.8
click at [312, 75] on div "**********" at bounding box center [184, 71] width 368 height 11
copy tr
drag, startPoint x: 148, startPoint y: 127, endPoint x: 297, endPoint y: 127, distance: 148.8
click at [297, 127] on tr "1 PTTOGEL 329844553 [DATE] 13:29:27 IDRIS123 [PERSON_NAME] 085124131935 Rp 10.0…" at bounding box center [221, 123] width 432 height 26
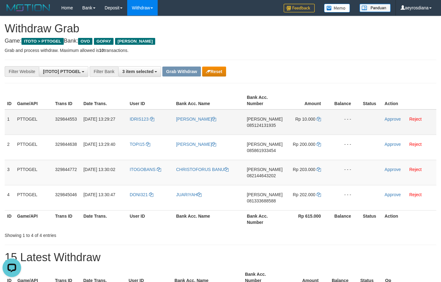
click at [263, 127] on span "085124131935" at bounding box center [261, 125] width 29 height 5
copy tr
click at [263, 127] on span "085124131935" at bounding box center [261, 125] width 29 height 5
copy span "085124131935"
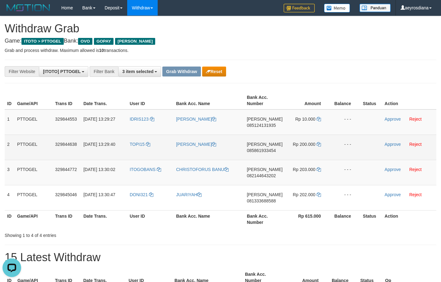
click at [266, 149] on span "085861933454" at bounding box center [261, 150] width 29 height 5
drag, startPoint x: 266, startPoint y: 149, endPoint x: 272, endPoint y: 148, distance: 6.2
click at [269, 148] on span "085861933454" at bounding box center [261, 150] width 29 height 5
copy span "085861933454"
click at [389, 144] on link "Approve" at bounding box center [393, 144] width 16 height 5
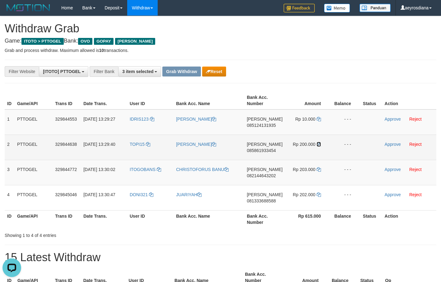
click at [319, 145] on icon at bounding box center [319, 144] width 4 height 4
drag, startPoint x: 319, startPoint y: 145, endPoint x: 348, endPoint y: 157, distance: 30.9
click at [320, 145] on icon at bounding box center [319, 144] width 4 height 4
click at [392, 145] on link "Approve" at bounding box center [393, 144] width 16 height 5
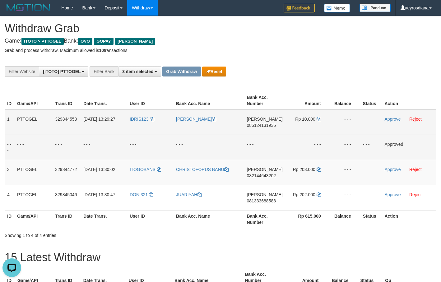
click at [258, 126] on span "085124131935" at bounding box center [261, 125] width 29 height 5
copy span "085124131935"
click at [255, 126] on span "085124131935" at bounding box center [261, 125] width 29 height 5
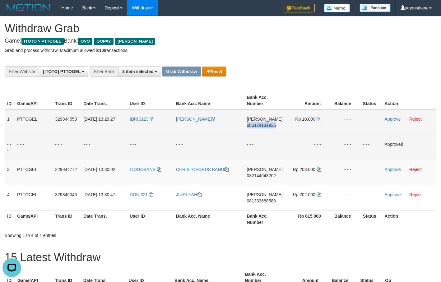
copy span "085124131935"
click at [154, 121] on icon at bounding box center [152, 119] width 4 height 4
click at [416, 119] on link "Reject" at bounding box center [416, 119] width 12 height 5
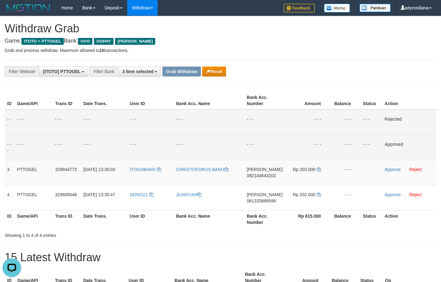
click at [224, 73] on button "Reset" at bounding box center [214, 72] width 24 height 10
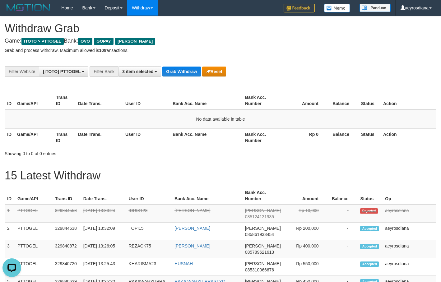
click at [264, 68] on div "**********" at bounding box center [184, 71] width 368 height 11
click at [138, 207] on td "IDRIS123" at bounding box center [149, 214] width 46 height 18
copy td "IDRIS123"
click at [259, 50] on p "Grab and process withdraw. Maximum allowed is 10 transactions." at bounding box center [221, 50] width 432 height 6
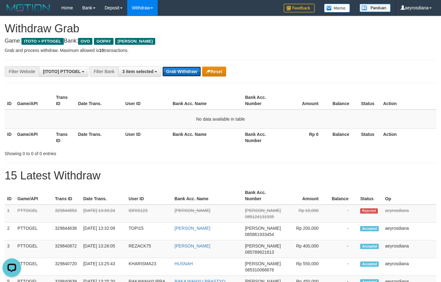
click at [180, 72] on button "Grab Withdraw" at bounding box center [181, 72] width 38 height 10
click at [307, 53] on p "Grab and process withdraw. Maximum allowed is 10 transactions." at bounding box center [221, 50] width 432 height 6
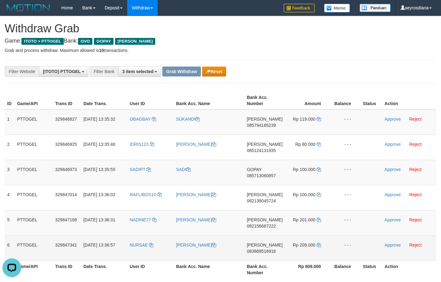
drag, startPoint x: 136, startPoint y: 128, endPoint x: 318, endPoint y: 250, distance: 219.4
click at [318, 250] on tbody "1 PTTOGEL 329846827 [DATE] 13:35:32 [GEOGRAPHIC_DATA] [PERSON_NAME] 08579418523…" at bounding box center [221, 186] width 432 height 152
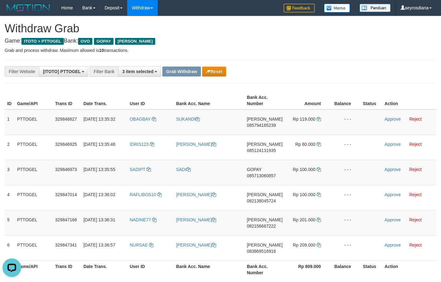
click at [284, 73] on div "**********" at bounding box center [184, 71] width 368 height 11
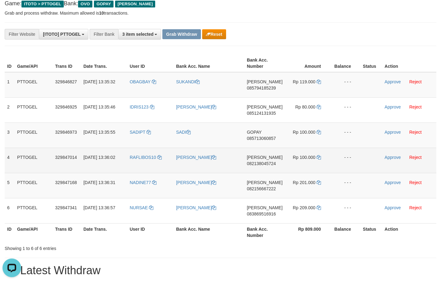
scroll to position [32, 0]
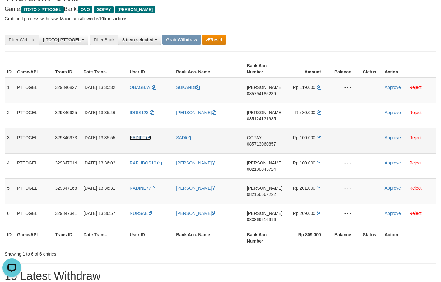
click at [149, 140] on icon at bounding box center [149, 138] width 4 height 4
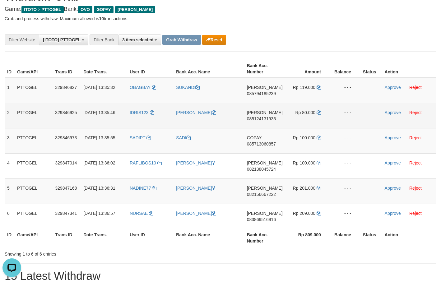
click at [256, 121] on span "085124131935" at bounding box center [261, 118] width 29 height 5
copy span "085124131935"
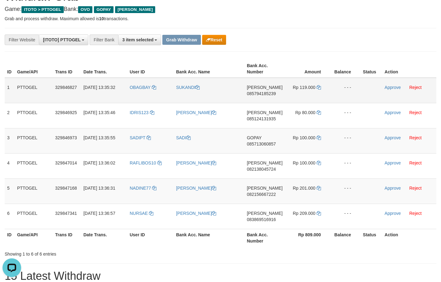
click at [265, 95] on span "085794185239" at bounding box center [261, 93] width 29 height 5
copy span "085794185239"
click at [317, 87] on icon at bounding box center [319, 87] width 4 height 4
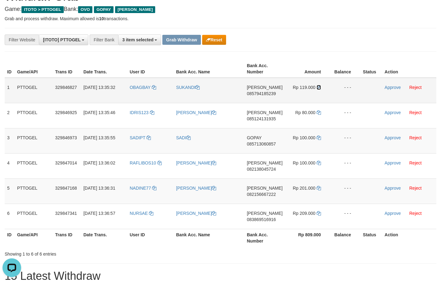
click at [317, 87] on icon at bounding box center [319, 87] width 4 height 4
click at [394, 86] on link "Approve" at bounding box center [393, 87] width 16 height 5
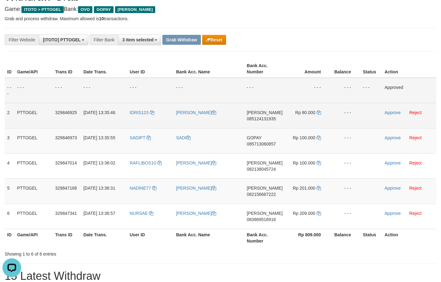
click at [261, 119] on span "085124131935" at bounding box center [261, 118] width 29 height 5
copy span "085124131935"
click at [151, 112] on icon at bounding box center [152, 112] width 4 height 4
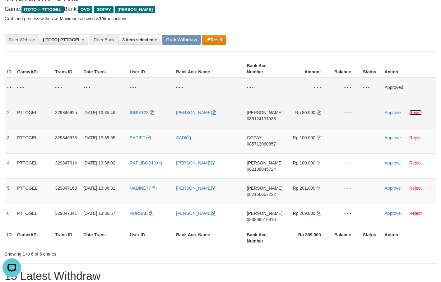
click at [418, 112] on link "Reject" at bounding box center [416, 112] width 12 height 5
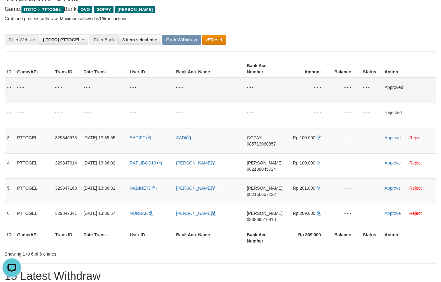
click at [256, 146] on span "085713060857" at bounding box center [261, 144] width 29 height 5
copy span "085713060857"
click at [321, 137] on td "Rp 100.000" at bounding box center [307, 140] width 45 height 25
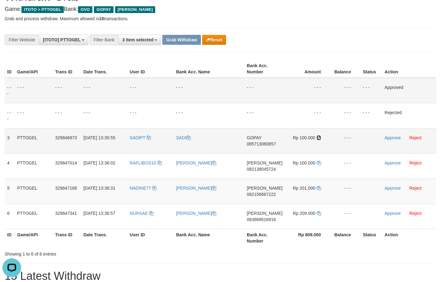
click at [319, 137] on icon at bounding box center [319, 138] width 4 height 4
click at [394, 138] on link "Approve" at bounding box center [393, 137] width 16 height 5
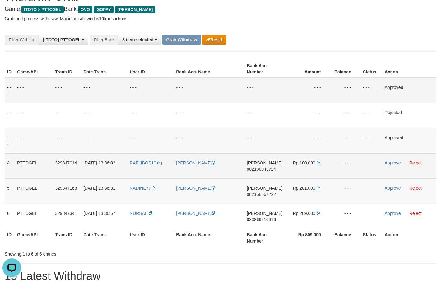
click at [262, 170] on span "082138045724" at bounding box center [261, 169] width 29 height 5
copy span "082138045724"
click at [320, 164] on icon at bounding box center [319, 163] width 4 height 4
click at [319, 164] on icon at bounding box center [319, 163] width 4 height 4
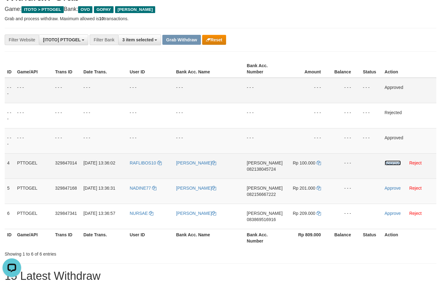
click at [392, 163] on link "Approve" at bounding box center [393, 163] width 16 height 5
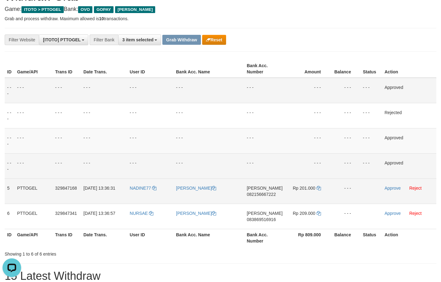
click at [272, 195] on span "082156667222" at bounding box center [261, 194] width 29 height 5
click at [271, 195] on span "082156667222" at bounding box center [261, 194] width 29 height 5
copy span "082156667222"
click at [317, 190] on icon at bounding box center [319, 188] width 4 height 4
click at [317, 189] on icon at bounding box center [319, 188] width 4 height 4
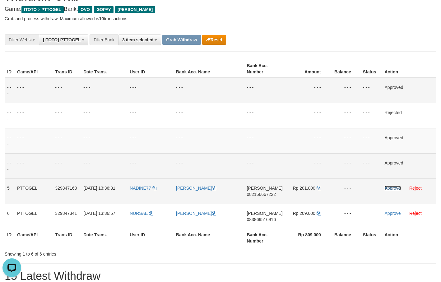
click at [391, 190] on link "Approve" at bounding box center [393, 188] width 16 height 5
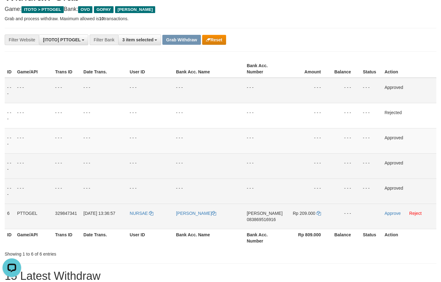
click at [266, 220] on span "083869516916" at bounding box center [261, 219] width 29 height 5
copy span "083869516916"
click at [318, 214] on icon at bounding box center [319, 213] width 4 height 4
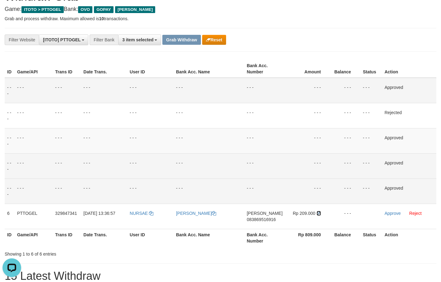
drag, startPoint x: 318, startPoint y: 214, endPoint x: 395, endPoint y: 157, distance: 95.9
click at [321, 209] on td "Rp 209.000" at bounding box center [307, 216] width 45 height 25
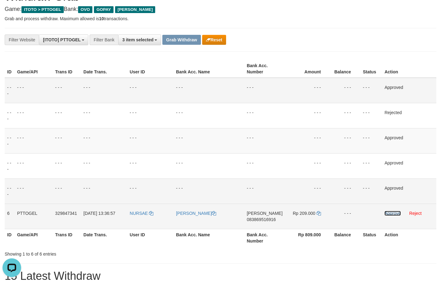
click at [393, 212] on link "Approve" at bounding box center [393, 213] width 16 height 5
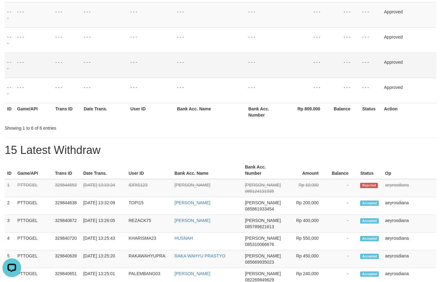
scroll to position [190, 0]
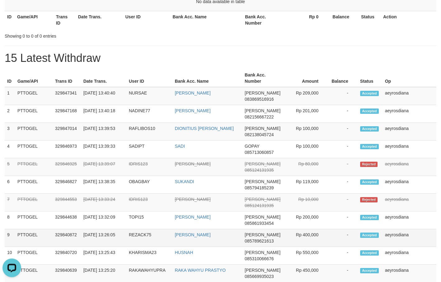
scroll to position [127, 0]
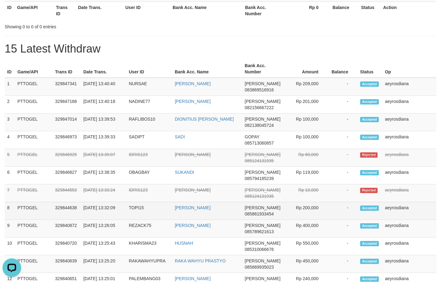
drag, startPoint x: 136, startPoint y: 212, endPoint x: 292, endPoint y: 212, distance: 155.9
click at [292, 212] on tr "8 PTTOGEL 329844638 [DATE] 13:32:09 TOPI15 [PERSON_NAME] [PERSON_NAME] 08586193…" at bounding box center [221, 211] width 432 height 18
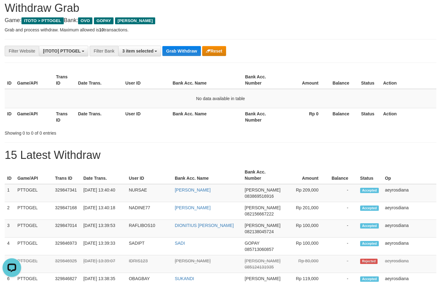
scroll to position [0, 0]
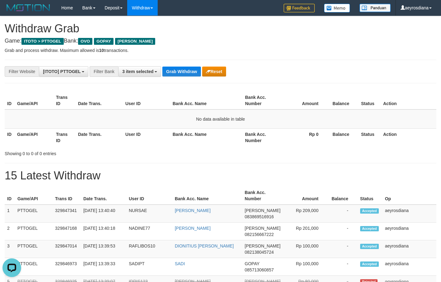
drag, startPoint x: 289, startPoint y: 66, endPoint x: 191, endPoint y: 66, distance: 98.3
click at [180, 73] on button "Grab Withdraw" at bounding box center [181, 72] width 38 height 10
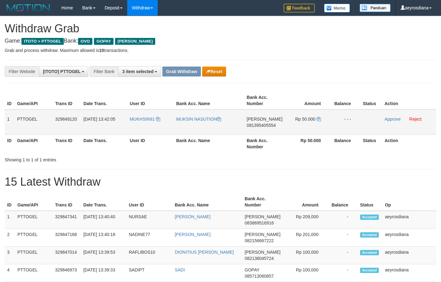
scroll to position [90, 0]
drag, startPoint x: 151, startPoint y: 127, endPoint x: 293, endPoint y: 126, distance: 141.6
click at [293, 126] on tr "1 PTTOGEL 329849120 [DATE] 13:42:05 MUKHSIN91 MUKSIN [PERSON_NAME] 081395405554…" at bounding box center [221, 123] width 432 height 26
click at [260, 125] on span "081395405554" at bounding box center [261, 125] width 29 height 5
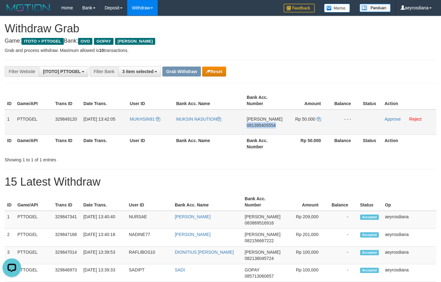
click at [260, 125] on span "081395405554" at bounding box center [261, 125] width 29 height 5
copy span "081395405554"
click at [317, 120] on icon at bounding box center [319, 119] width 4 height 4
click at [392, 119] on link "Approve" at bounding box center [393, 119] width 16 height 5
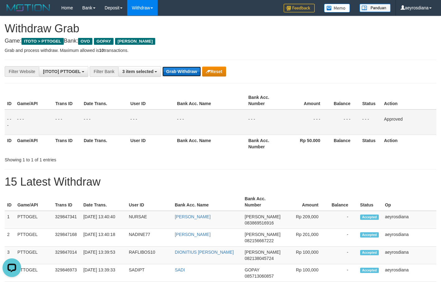
click at [189, 72] on button "Grab Withdraw" at bounding box center [181, 72] width 38 height 10
click at [189, 71] on button "Grab Withdraw" at bounding box center [181, 72] width 38 height 10
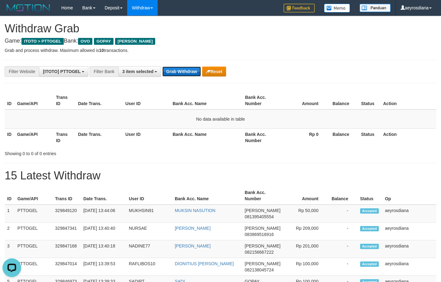
click at [181, 73] on button "Grab Withdraw" at bounding box center [181, 72] width 38 height 10
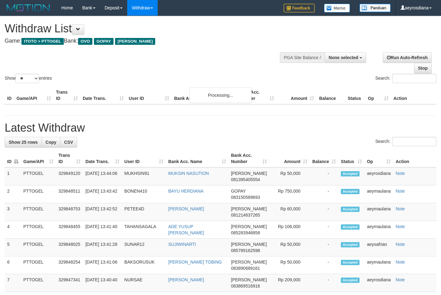
select select
select select "**"
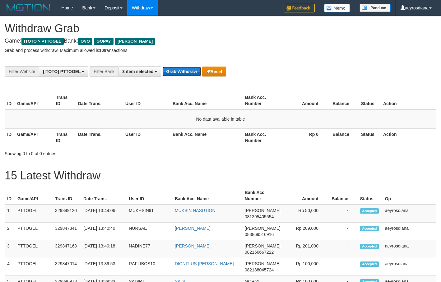
scroll to position [90, 0]
click at [182, 69] on button "Grab Withdraw" at bounding box center [181, 72] width 38 height 10
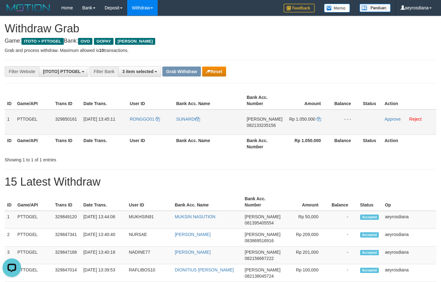
drag, startPoint x: 143, startPoint y: 125, endPoint x: 295, endPoint y: 130, distance: 152.3
click at [295, 130] on tr "1 PTTOGEL 329850161 31/08/2025 13:45:11 RONGGO01 SUNARDI DANA 082133235156 Rp 1…" at bounding box center [221, 123] width 432 height 26
click at [261, 128] on span "082133235156" at bounding box center [261, 125] width 29 height 5
copy span "082133235156"
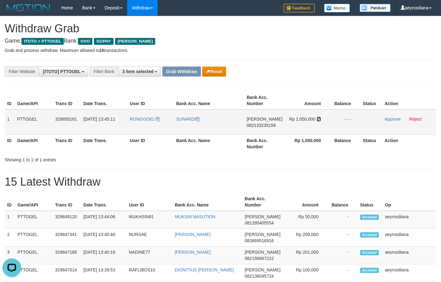
click at [317, 120] on icon at bounding box center [319, 119] width 4 height 4
click at [389, 120] on link "Approve" at bounding box center [393, 119] width 16 height 5
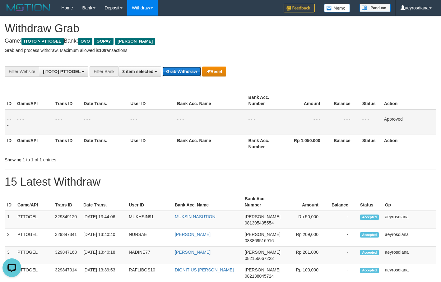
click at [167, 76] on button "Grab Withdraw" at bounding box center [181, 72] width 38 height 10
click at [166, 75] on button "Grab Withdraw" at bounding box center [181, 72] width 38 height 10
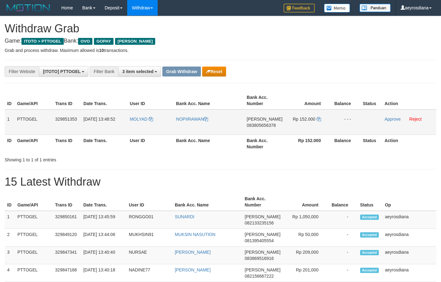
scroll to position [90, 0]
drag, startPoint x: 152, startPoint y: 123, endPoint x: 292, endPoint y: 124, distance: 140.1
click at [292, 124] on tr "1 PTTOGEL 329851353 [DATE] 13:48:52 [GEOGRAPHIC_DATA] NOPIIRAWAN [PERSON_NAME] …" at bounding box center [221, 123] width 432 height 26
click at [256, 126] on span "083805656378" at bounding box center [261, 125] width 29 height 5
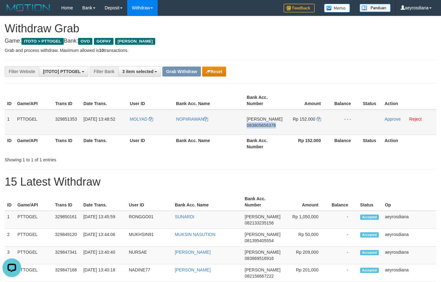
click at [256, 126] on span "083805656378" at bounding box center [261, 125] width 29 height 5
copy span "083805656378"
click at [152, 119] on icon at bounding box center [151, 119] width 4 height 4
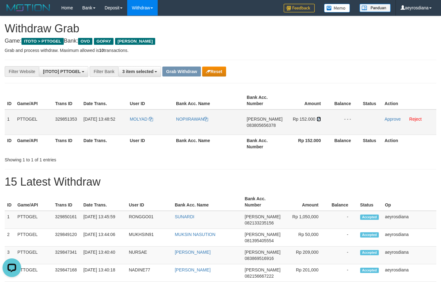
click at [320, 119] on icon at bounding box center [319, 119] width 4 height 4
click at [319, 120] on icon at bounding box center [319, 119] width 4 height 4
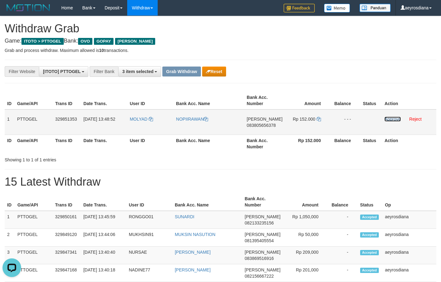
click at [387, 119] on link "Approve" at bounding box center [393, 119] width 16 height 5
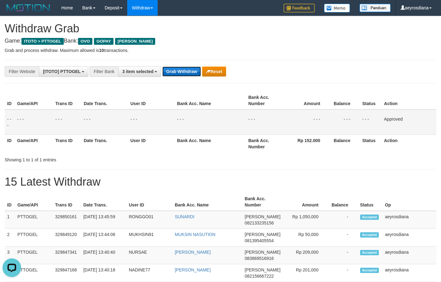
click at [182, 75] on button "Grab Withdraw" at bounding box center [181, 72] width 38 height 10
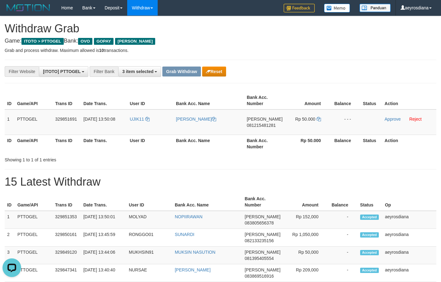
click at [261, 76] on div "**********" at bounding box center [184, 71] width 368 height 11
copy tr
drag, startPoint x: 144, startPoint y: 123, endPoint x: 299, endPoint y: 125, distance: 154.7
click at [299, 125] on tr "1 PTTOGEL 329851691 [DATE] 13:50:08 UJIK11 [PERSON_NAME] 081215481281 Rp 50.000…" at bounding box center [221, 123] width 432 height 26
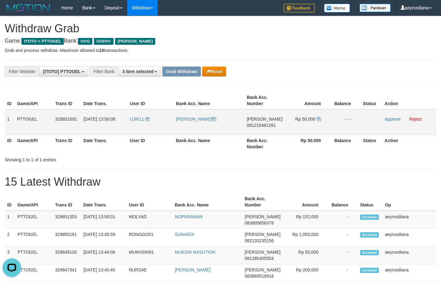
click at [255, 124] on span "081215481281" at bounding box center [261, 125] width 29 height 5
copy tr
click at [255, 124] on span "081215481281" at bounding box center [261, 125] width 29 height 5
copy span "081215481281"
click at [317, 119] on icon at bounding box center [319, 119] width 4 height 4
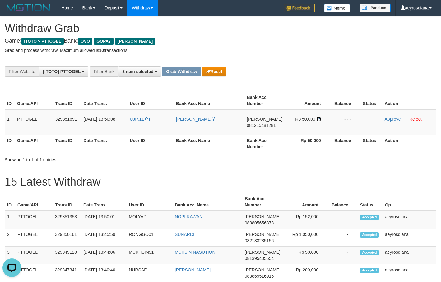
drag, startPoint x: 317, startPoint y: 119, endPoint x: 441, endPoint y: 98, distance: 125.8
click at [319, 116] on td "Rp 50.000" at bounding box center [307, 123] width 45 height 26
click at [387, 119] on link "Approve" at bounding box center [393, 119] width 16 height 5
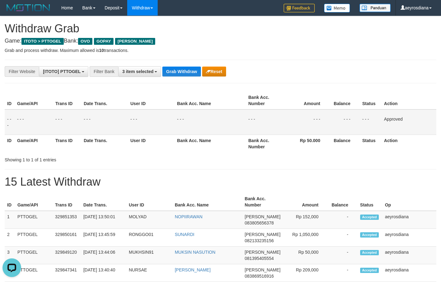
click at [182, 76] on button "Grab Withdraw" at bounding box center [181, 72] width 38 height 10
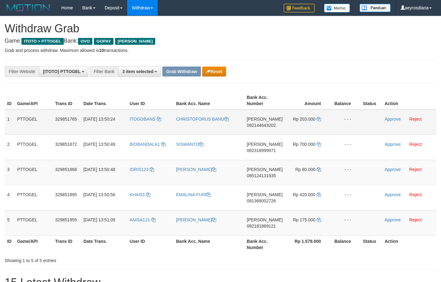
scroll to position [90, 0]
drag, startPoint x: 139, startPoint y: 132, endPoint x: 304, endPoint y: 217, distance: 185.3
click at [304, 217] on tbody "1 PTTOGEL 329851765 [DATE] 13:50:24 [GEOGRAPHIC_DATA] CHRISTOFORUS [PERSON_NAME…" at bounding box center [221, 173] width 432 height 126
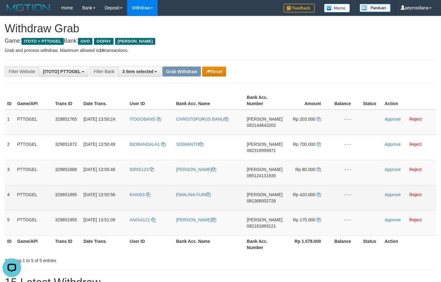
scroll to position [0, 0]
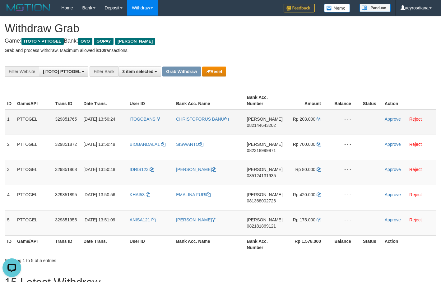
click at [264, 126] on span "082144643202" at bounding box center [261, 125] width 29 height 5
copy span "082144643202"
click at [317, 121] on icon at bounding box center [319, 119] width 4 height 4
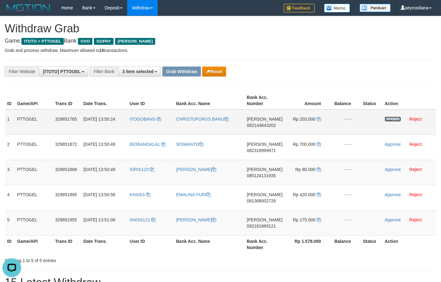
click at [389, 120] on link "Approve" at bounding box center [393, 119] width 16 height 5
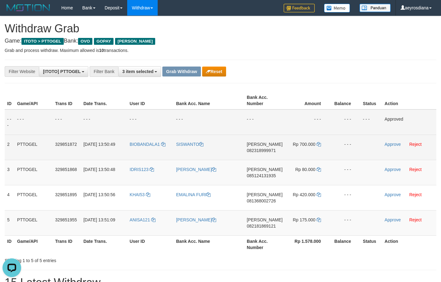
click at [265, 151] on span "082318999971" at bounding box center [261, 150] width 29 height 5
click at [264, 151] on span "082318999971" at bounding box center [261, 150] width 29 height 5
copy span "082318999971"
click at [317, 143] on icon at bounding box center [319, 144] width 4 height 4
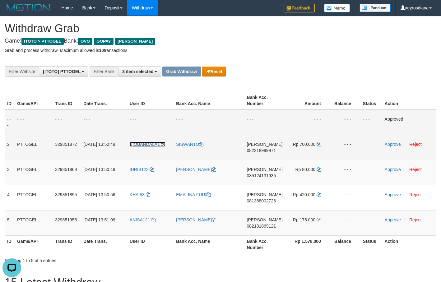
click at [162, 145] on icon at bounding box center [163, 144] width 4 height 4
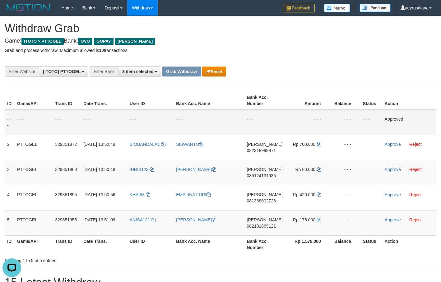
click at [301, 47] on p "Grab and process withdraw. Maximum allowed is 10 transactions." at bounding box center [221, 50] width 432 height 6
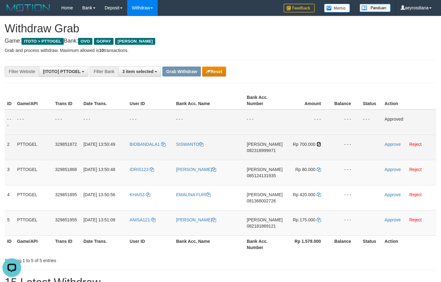
click at [319, 144] on icon at bounding box center [319, 144] width 4 height 4
click at [397, 146] on link "Approve" at bounding box center [393, 144] width 16 height 5
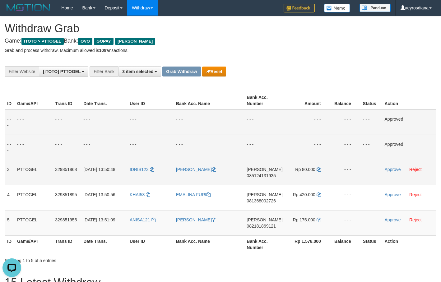
click at [259, 178] on span "085124131935" at bounding box center [261, 175] width 29 height 5
copy span "085124131935"
click at [417, 167] on link "Reject" at bounding box center [416, 169] width 12 height 5
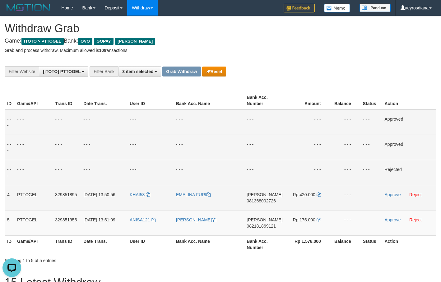
click at [266, 201] on span "081368002726" at bounding box center [261, 201] width 29 height 5
copy span "081368002726"
click at [319, 197] on icon at bounding box center [319, 195] width 4 height 4
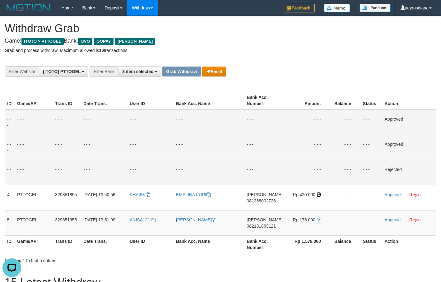
drag, startPoint x: 319, startPoint y: 197, endPoint x: 393, endPoint y: 180, distance: 76.2
click at [321, 195] on td "Rp 420.000" at bounding box center [307, 197] width 45 height 25
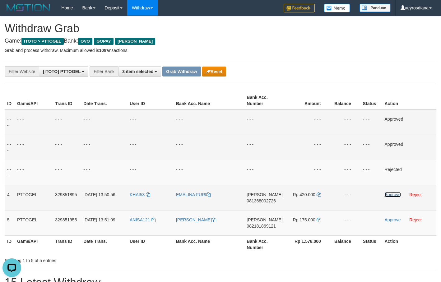
click at [395, 192] on link "Approve" at bounding box center [393, 194] width 16 height 5
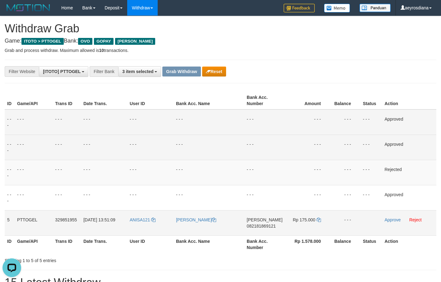
click at [270, 227] on span "082181869121" at bounding box center [261, 226] width 29 height 5
copy span "082181869121"
click at [317, 221] on icon at bounding box center [319, 220] width 4 height 4
click at [390, 222] on link "Approve" at bounding box center [393, 220] width 16 height 5
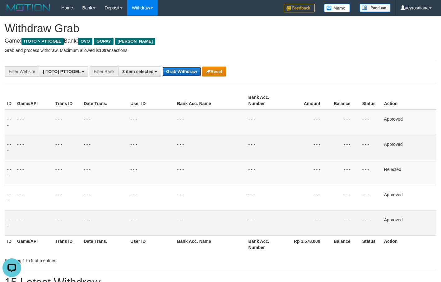
click at [177, 73] on button "Grab Withdraw" at bounding box center [181, 72] width 38 height 10
click at [287, 67] on div "**********" at bounding box center [184, 71] width 368 height 11
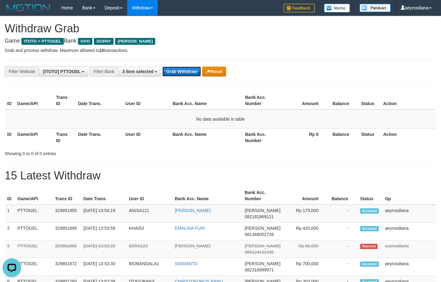
click at [169, 75] on button "Grab Withdraw" at bounding box center [181, 72] width 38 height 10
click at [173, 73] on button "Grab Withdraw" at bounding box center [181, 72] width 38 height 10
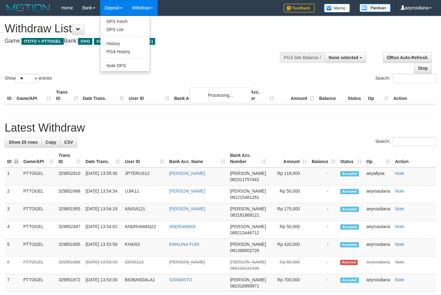
select select
select select "**"
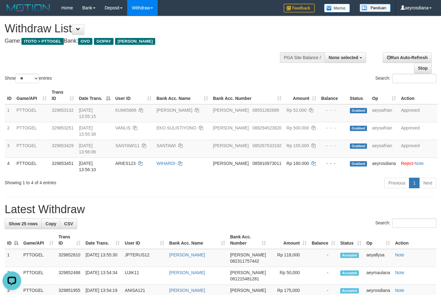
click at [242, 50] on div "Show ** ** ** *** entries Search:" at bounding box center [220, 50] width 441 height 68
click at [406, 7] on link "aeyrosdiana" at bounding box center [416, 8] width 40 height 16
click at [409, 6] on link "aeyrosdiana" at bounding box center [416, 8] width 40 height 16
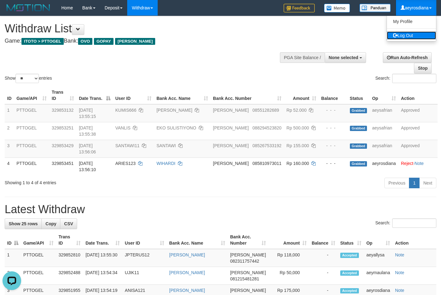
click at [408, 36] on link "Log Out" at bounding box center [411, 35] width 49 height 8
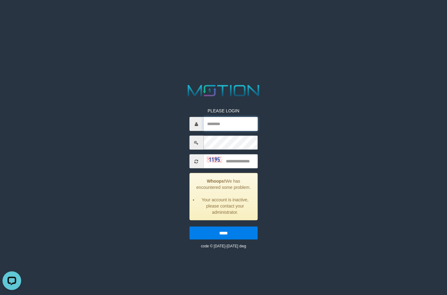
click at [207, 121] on input "text" at bounding box center [230, 124] width 54 height 14
click at [214, 126] on input "text" at bounding box center [230, 124] width 54 height 14
